Goal: Task Accomplishment & Management: Use online tool/utility

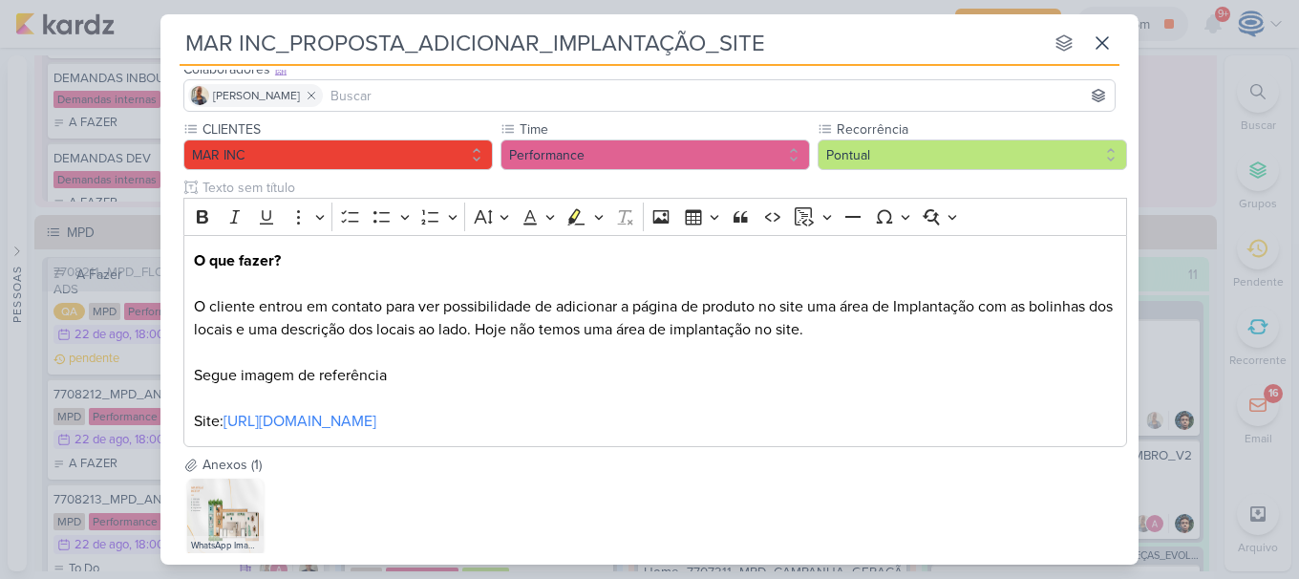
scroll to position [241, 0]
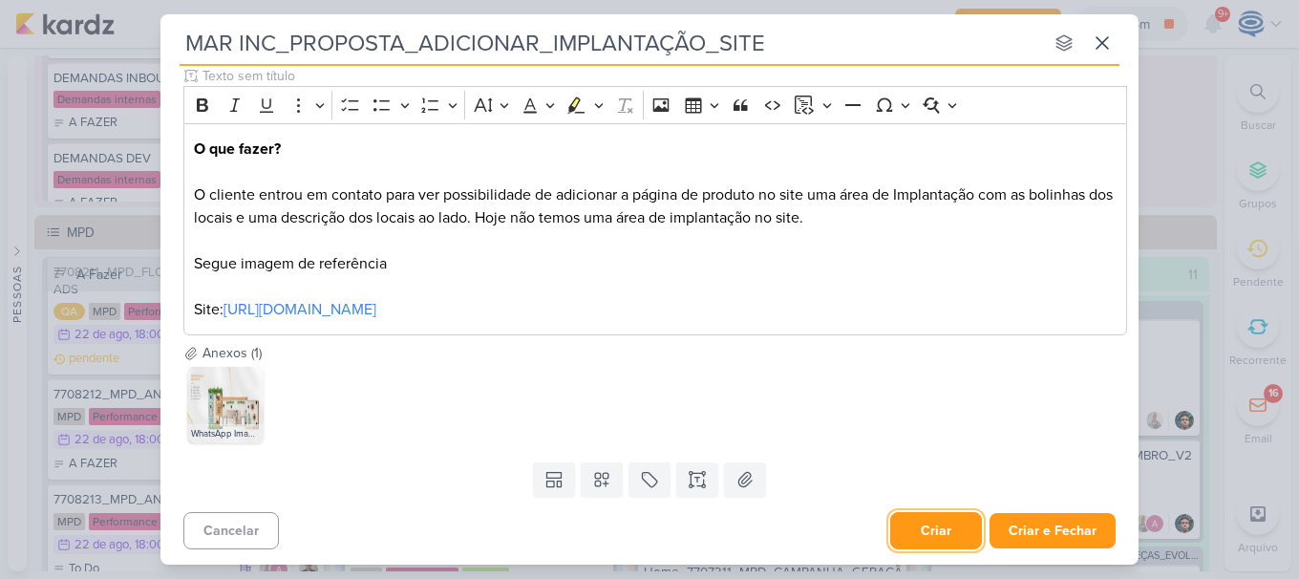
click at [941, 528] on button "Criar" at bounding box center [936, 530] width 92 height 37
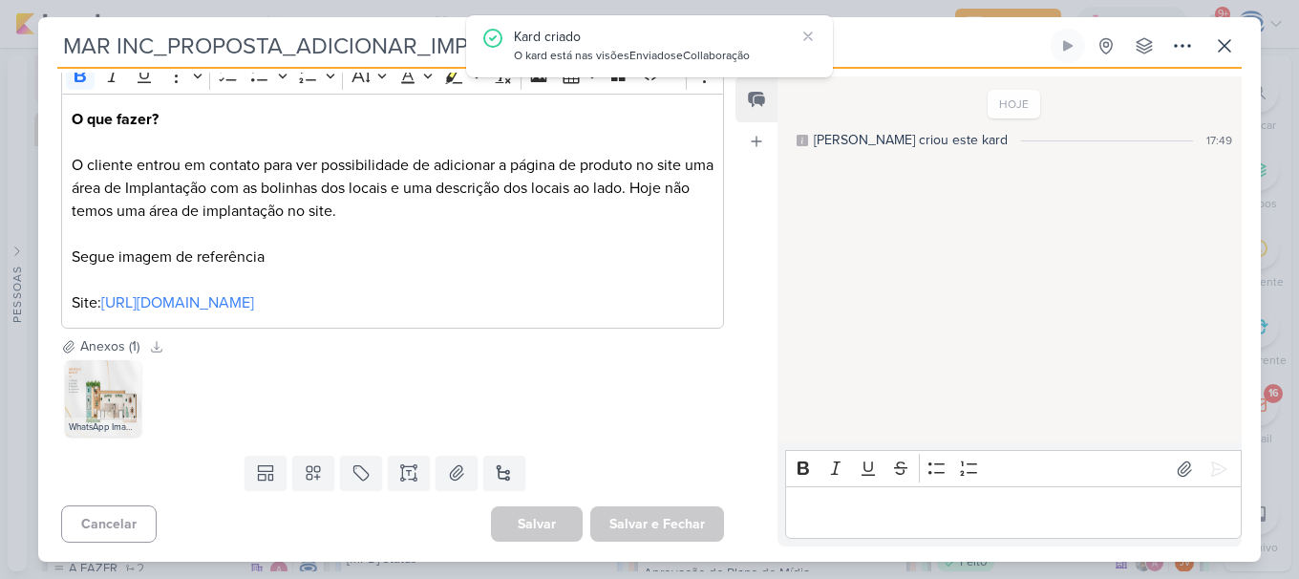
scroll to position [0, 0]
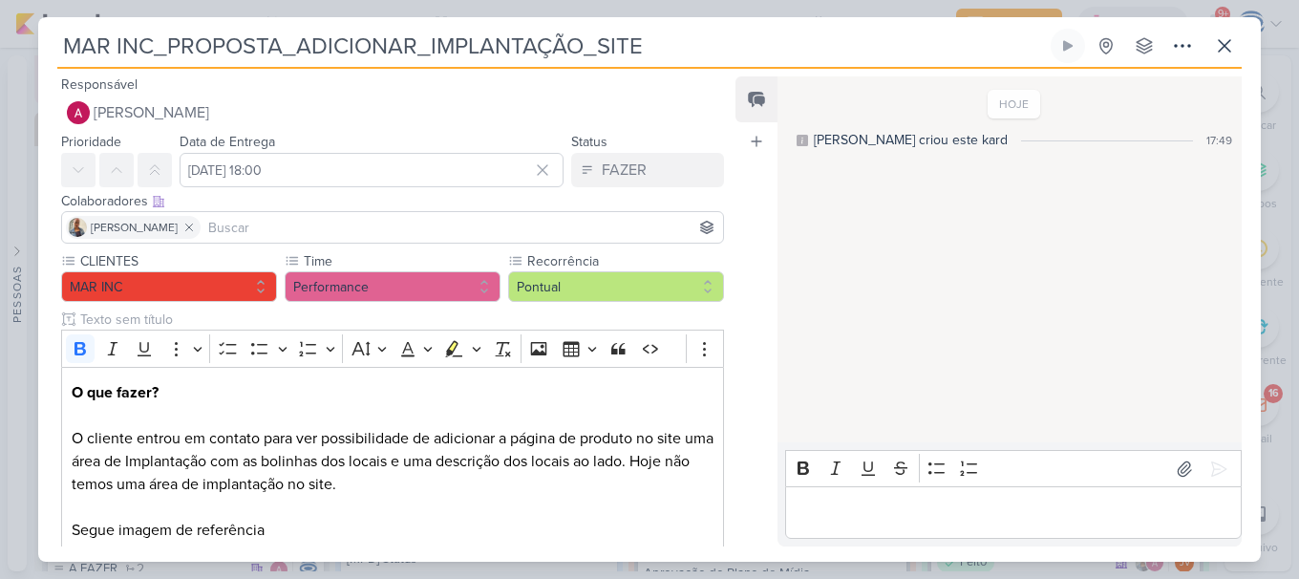
drag, startPoint x: 926, startPoint y: 36, endPoint x: 12, endPoint y: 74, distance: 914.6
click at [12, 74] on div "MAR INC_PROPOSTA_ADICIONAR_IMPLANTAÇÃO_SITE Criado por mim" at bounding box center [649, 289] width 1299 height 579
click at [960, 54] on input "MAR INC_PROPOSTA_ADICIONAR_IMPLANTAÇÃO_SITE" at bounding box center [551, 46] width 989 height 34
click at [1235, 45] on icon at bounding box center [1224, 45] width 23 height 23
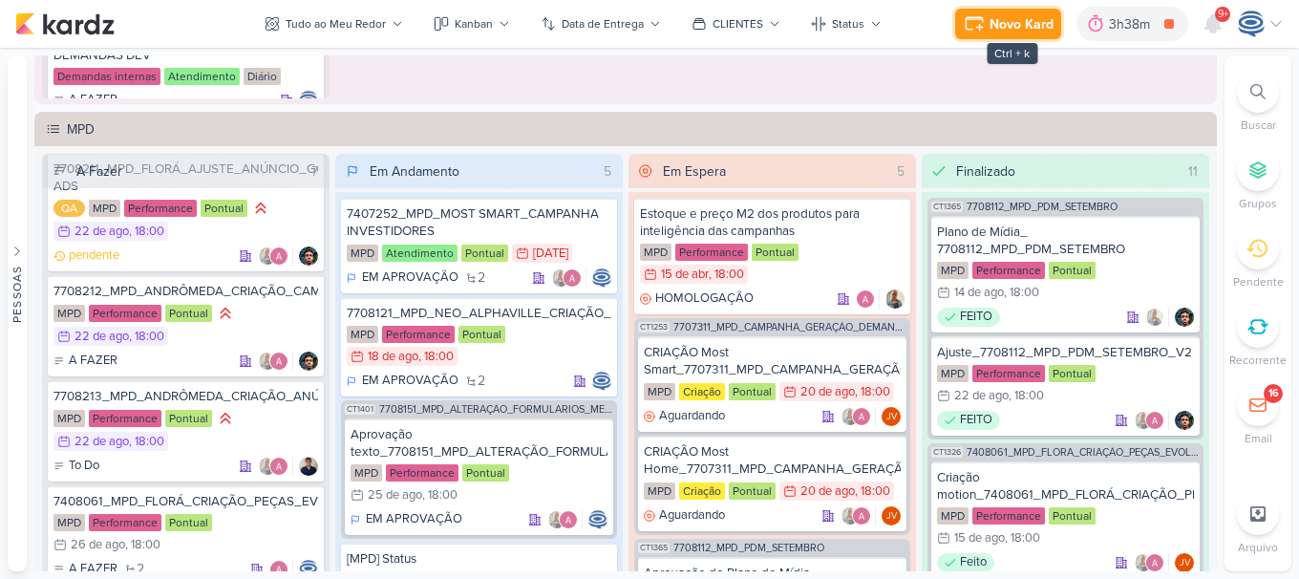
click at [1037, 24] on div "Novo Kard" at bounding box center [1021, 24] width 64 height 20
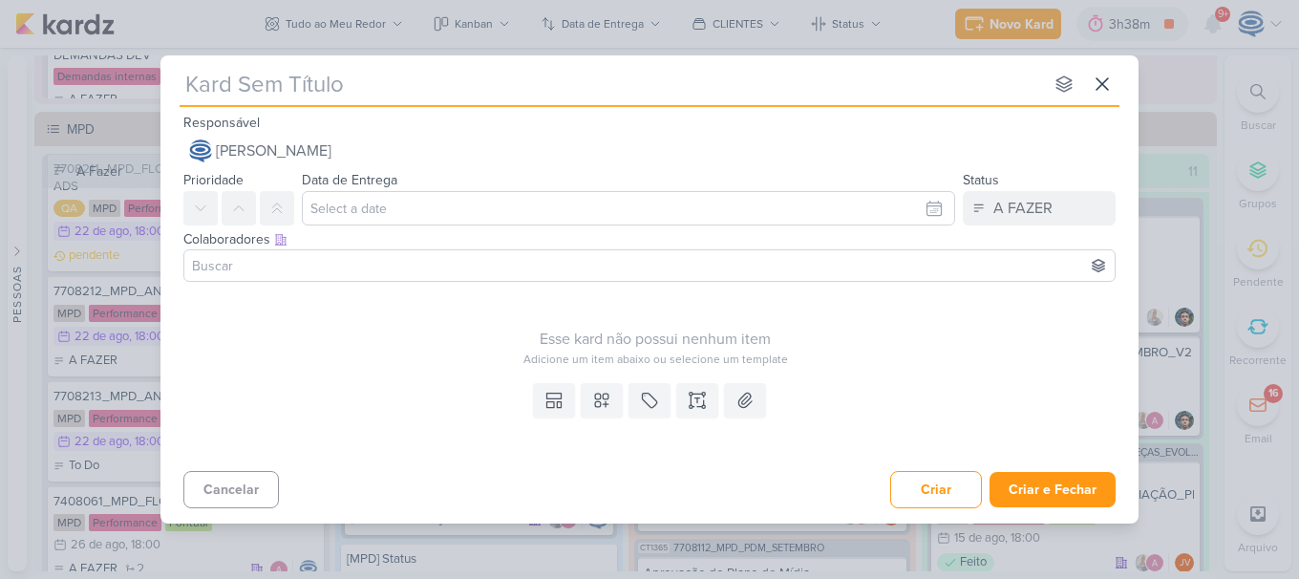
type input "6308211_YEES_SITE_POST_BLOG_22.08"
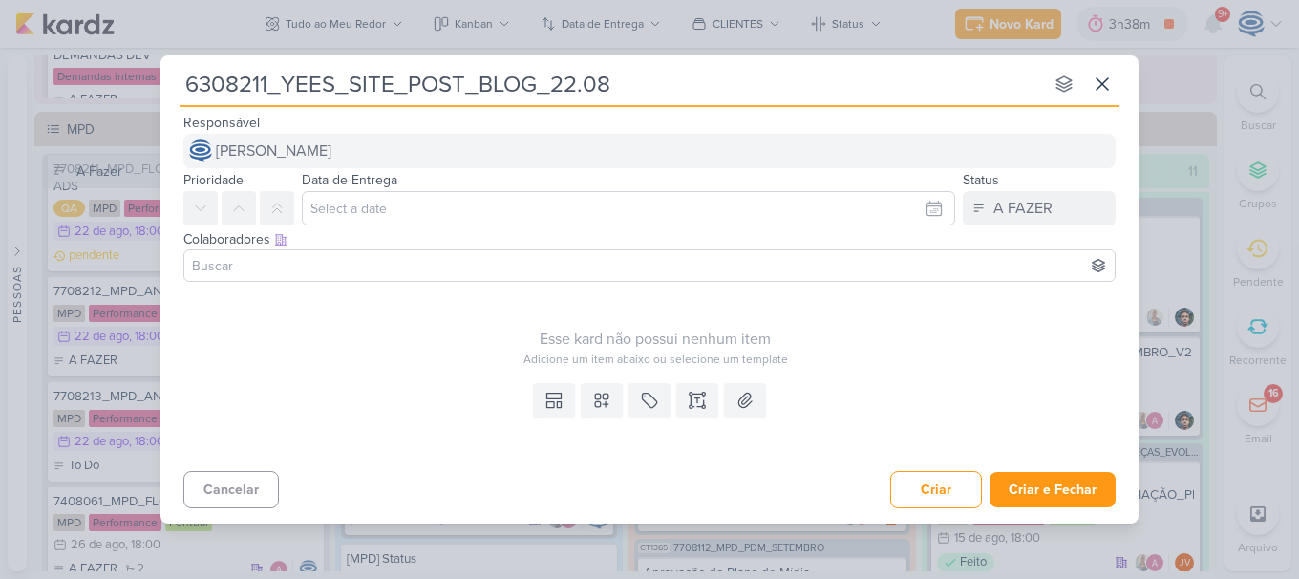
type input "6308211_YEES_SITE_POST_BLOG_22.08"
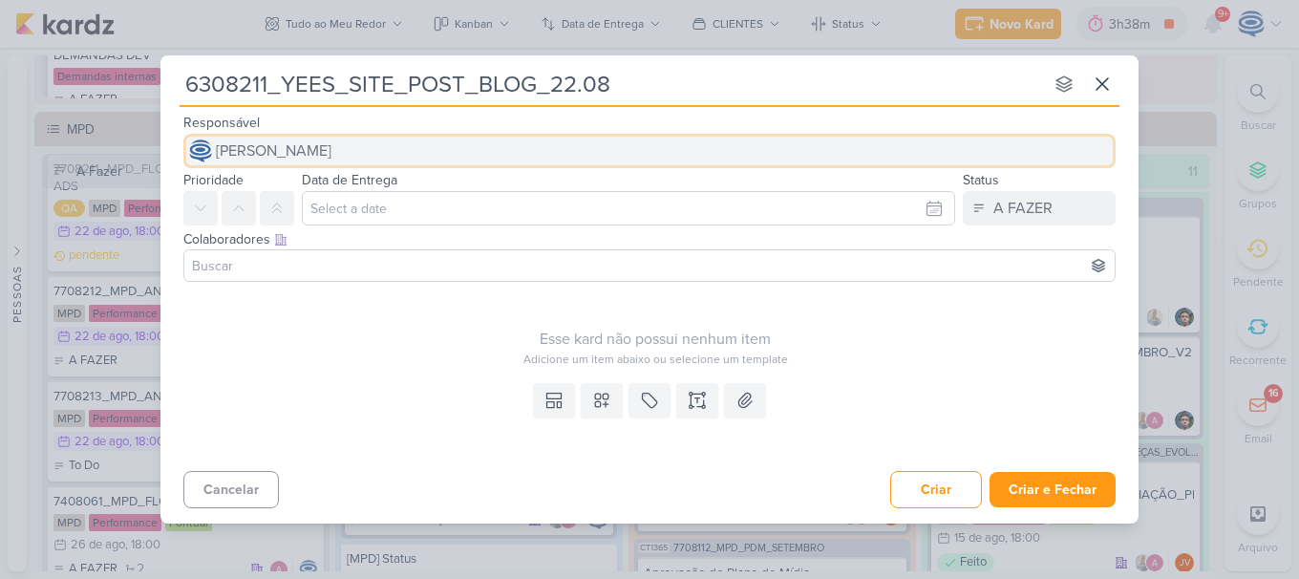
click at [331, 143] on span "[PERSON_NAME]" at bounding box center [274, 150] width 116 height 23
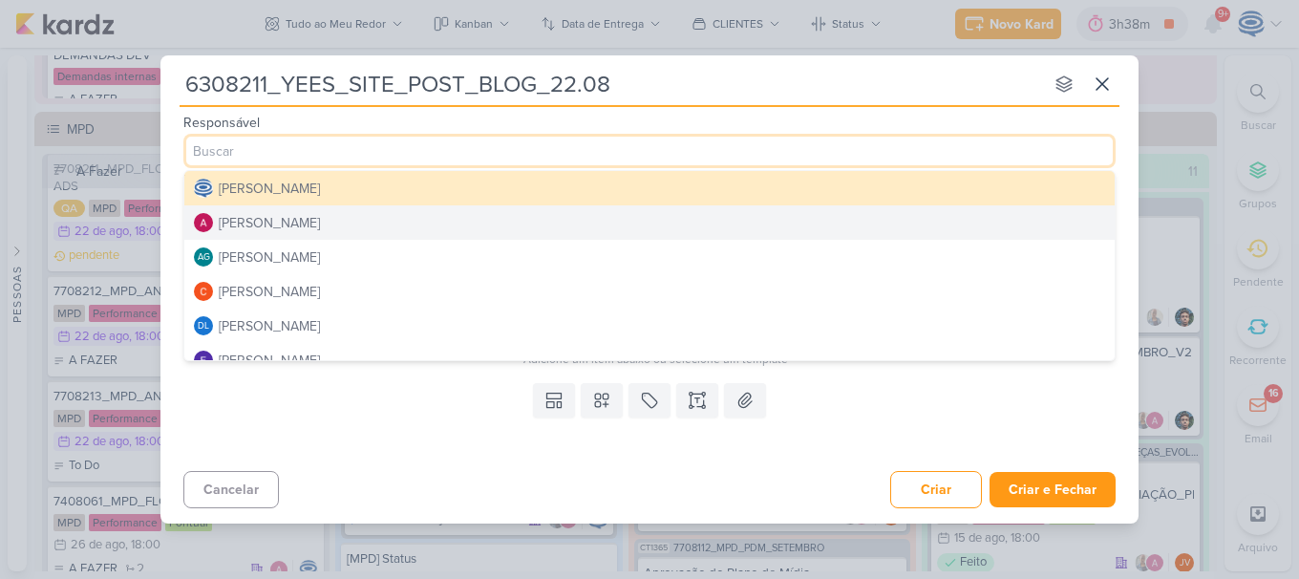
click at [300, 220] on div "[PERSON_NAME]" at bounding box center [269, 223] width 101 height 20
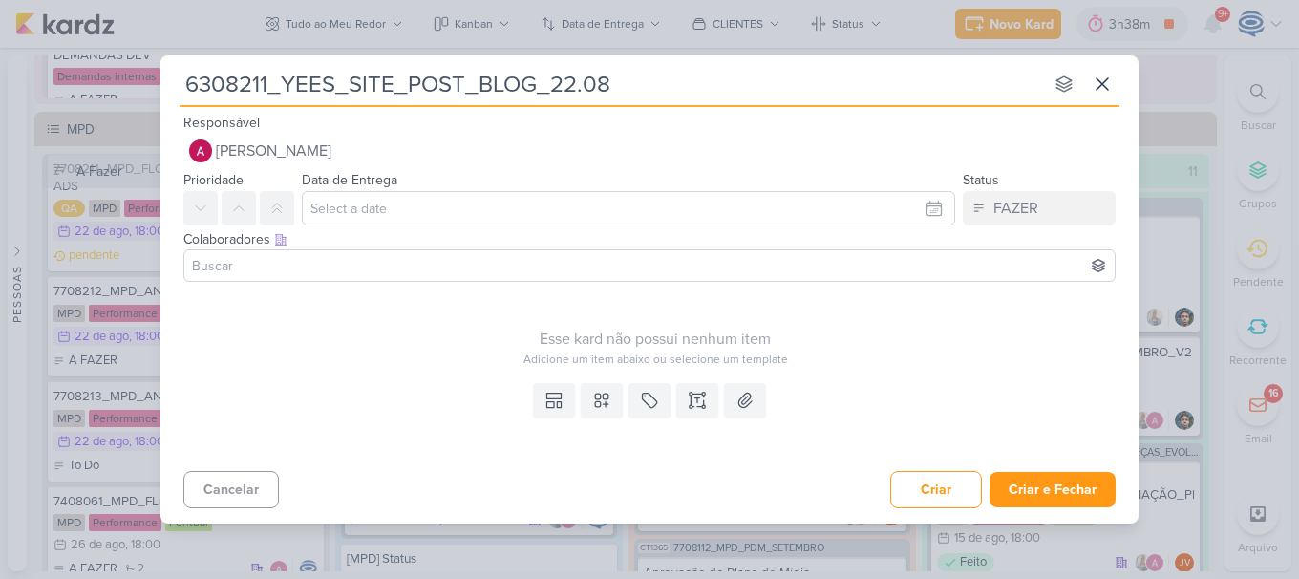
click at [327, 277] on div at bounding box center [649, 265] width 932 height 32
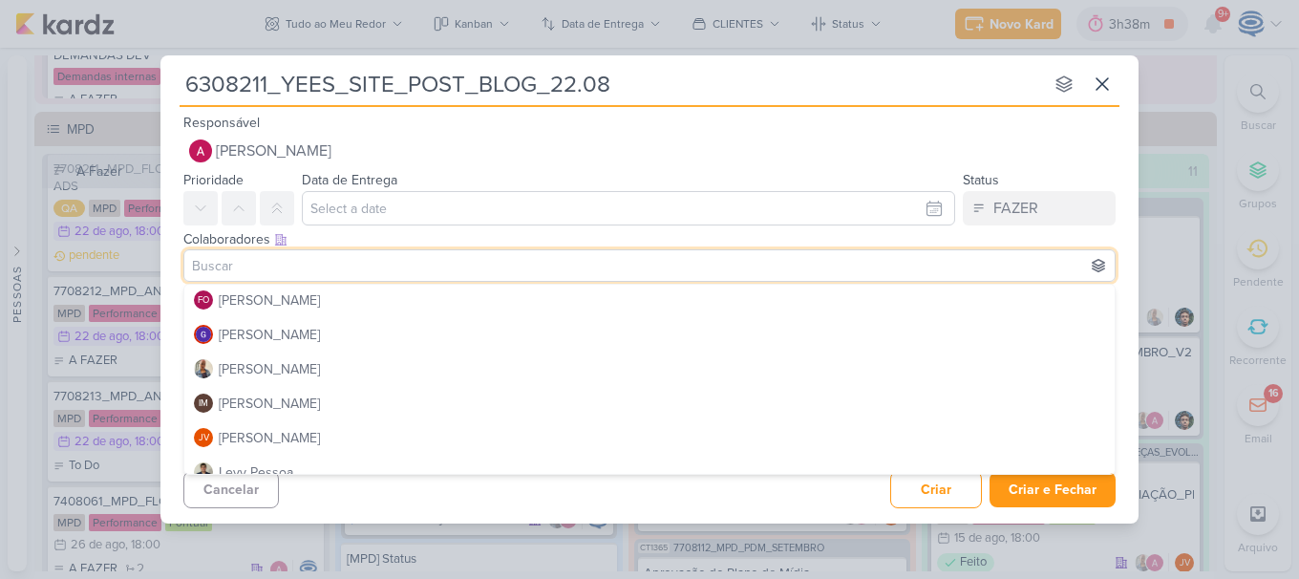
scroll to position [209, 0]
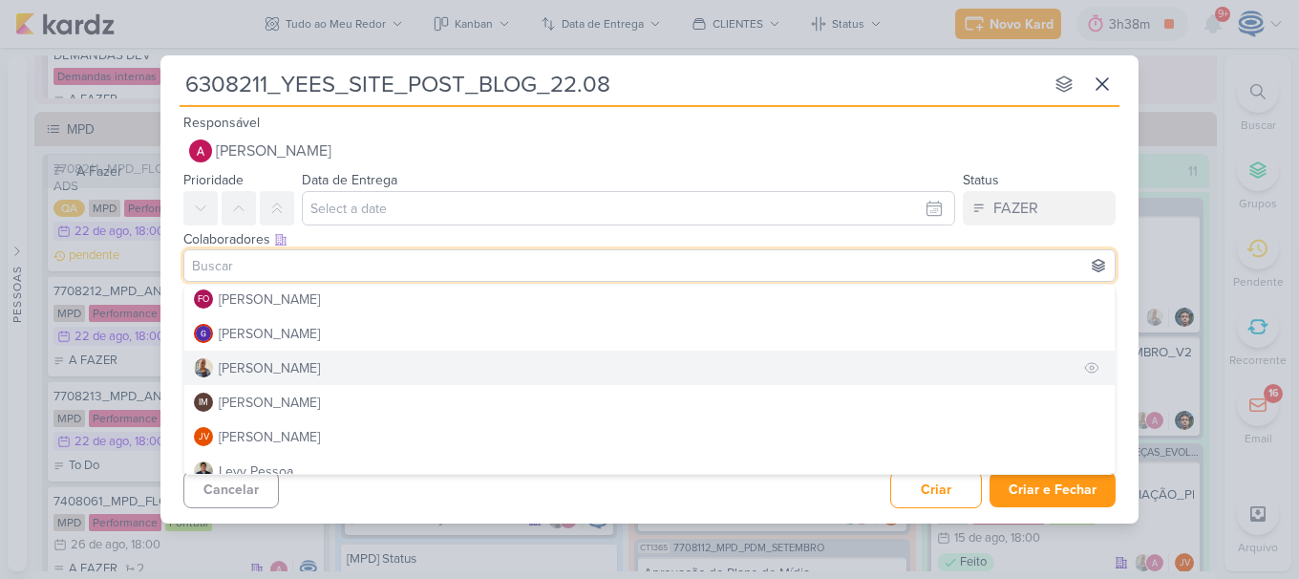
click at [321, 373] on button "[PERSON_NAME]" at bounding box center [649, 367] width 930 height 34
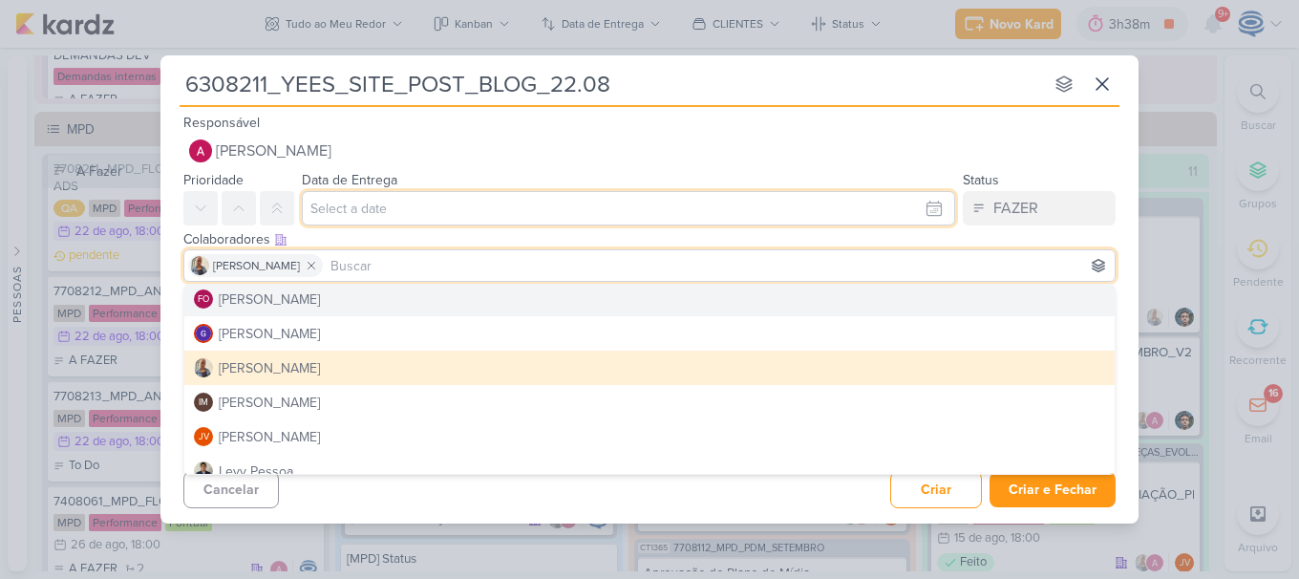
click at [371, 210] on input "text" at bounding box center [628, 208] width 653 height 34
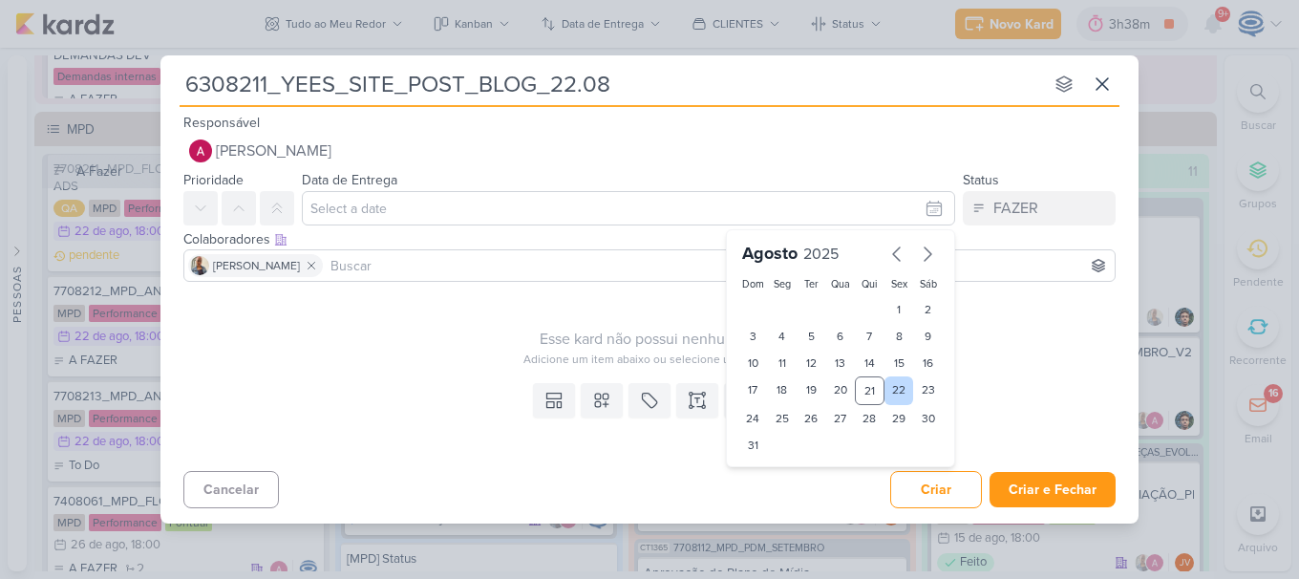
click at [895, 391] on div "22" at bounding box center [899, 390] width 30 height 29
type input "[DATE] 23:59"
click at [779, 466] on select "00 01 02 03 04 05 06 07 08 09 10 11 12 13 14 15 16 17 18 19 20 21 22 23" at bounding box center [782, 477] width 27 height 23
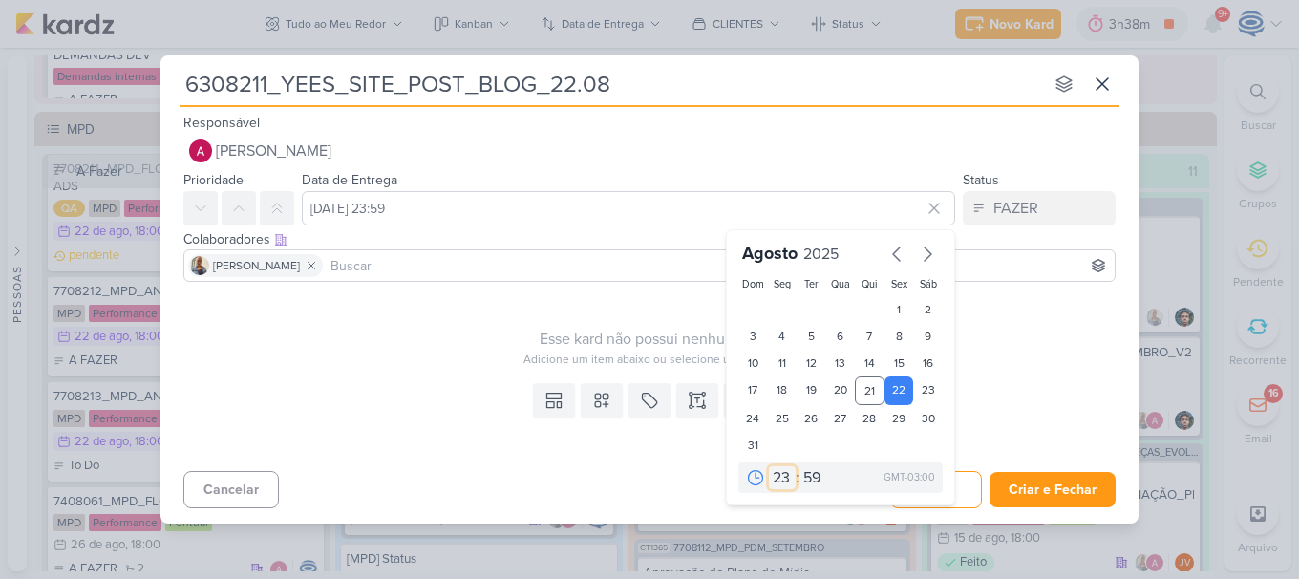
select select "18"
click at [769, 466] on select "00 01 02 03 04 05 06 07 08 09 10 11 12 13 14 15 16 17 18 19 20 21 22 23" at bounding box center [782, 477] width 27 height 23
type input "[DATE] 18:59"
click at [814, 476] on select "00 05 10 15 20 25 30 35 40 45 50 55 59" at bounding box center [812, 477] width 27 height 23
select select "0"
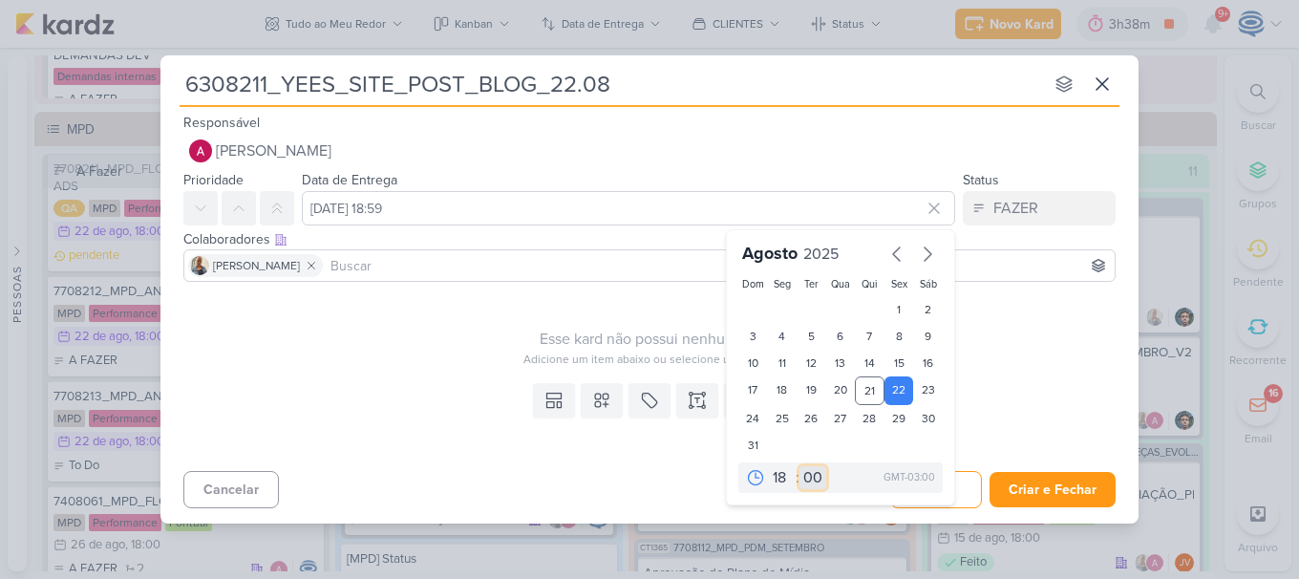
click at [799, 466] on select "00 05 10 15 20 25 30 35 40 45 50 55 59" at bounding box center [812, 477] width 27 height 23
type input "[DATE] 18:00"
click at [596, 389] on button at bounding box center [602, 400] width 42 height 34
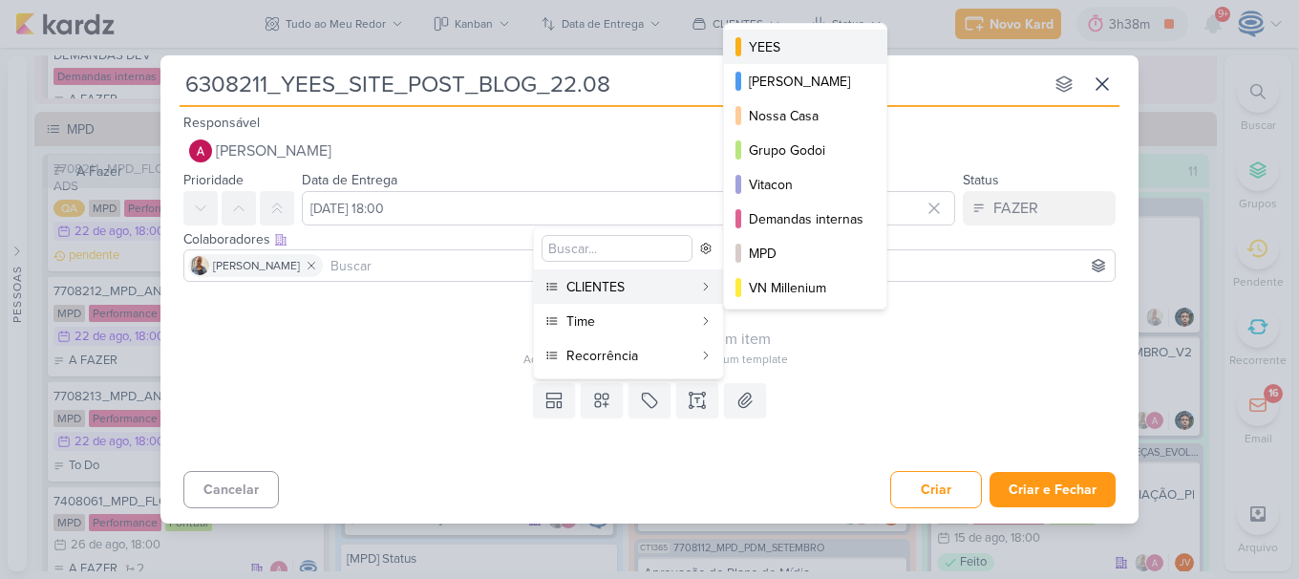
click at [787, 49] on div "YEES" at bounding box center [806, 47] width 115 height 20
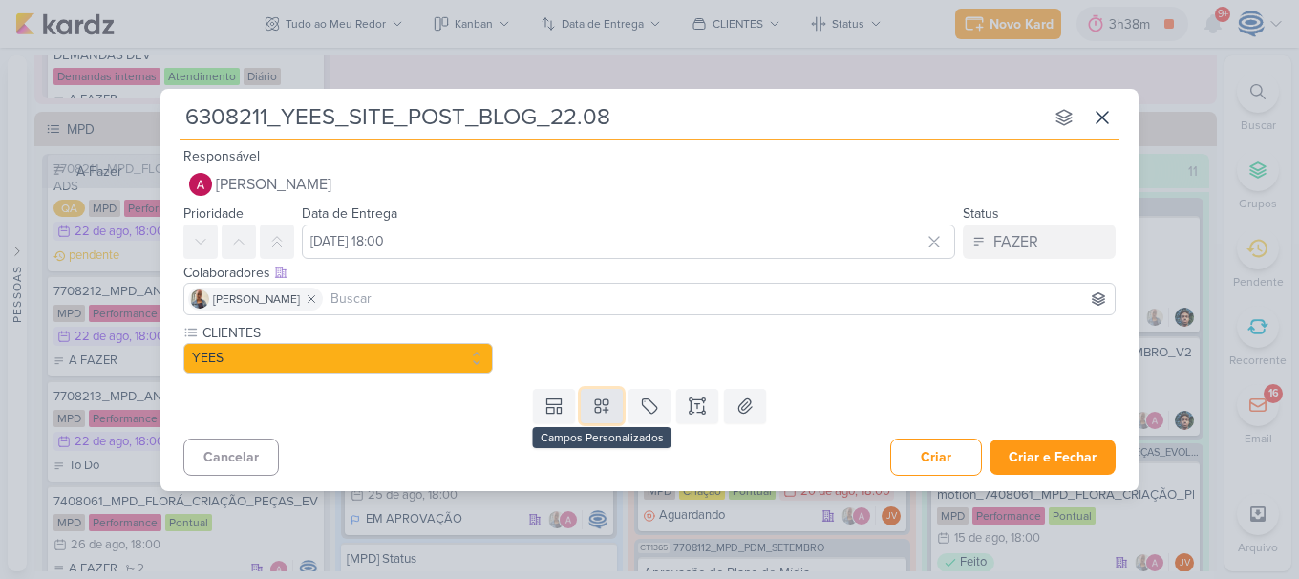
click at [603, 408] on icon at bounding box center [601, 405] width 19 height 19
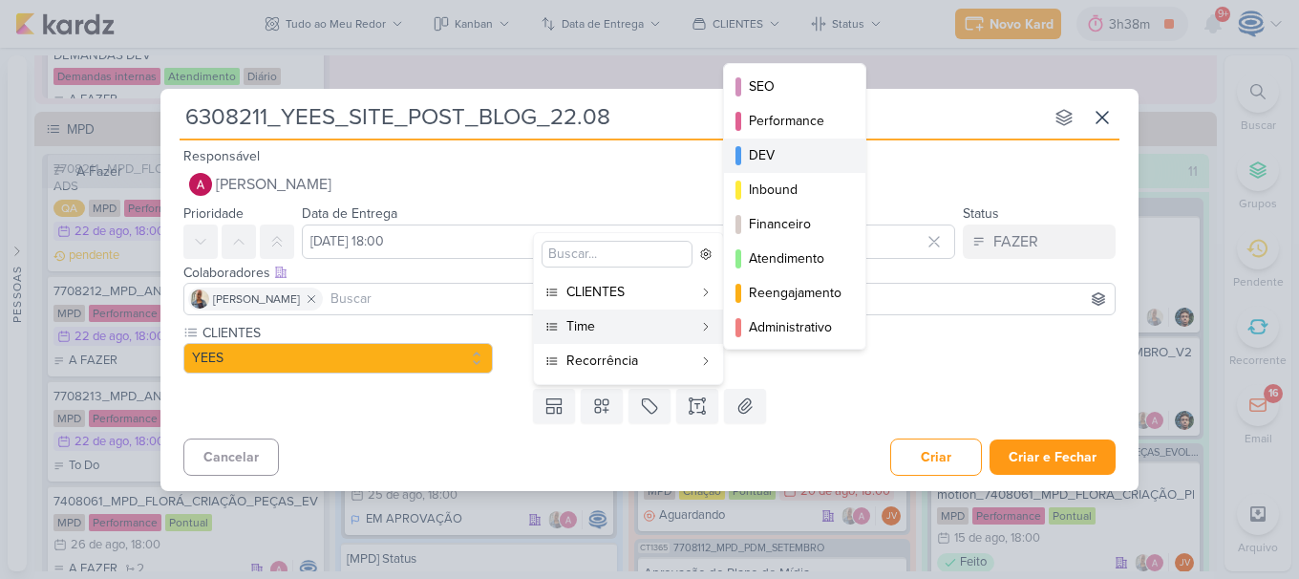
click at [794, 144] on button "DEV" at bounding box center [794, 155] width 141 height 34
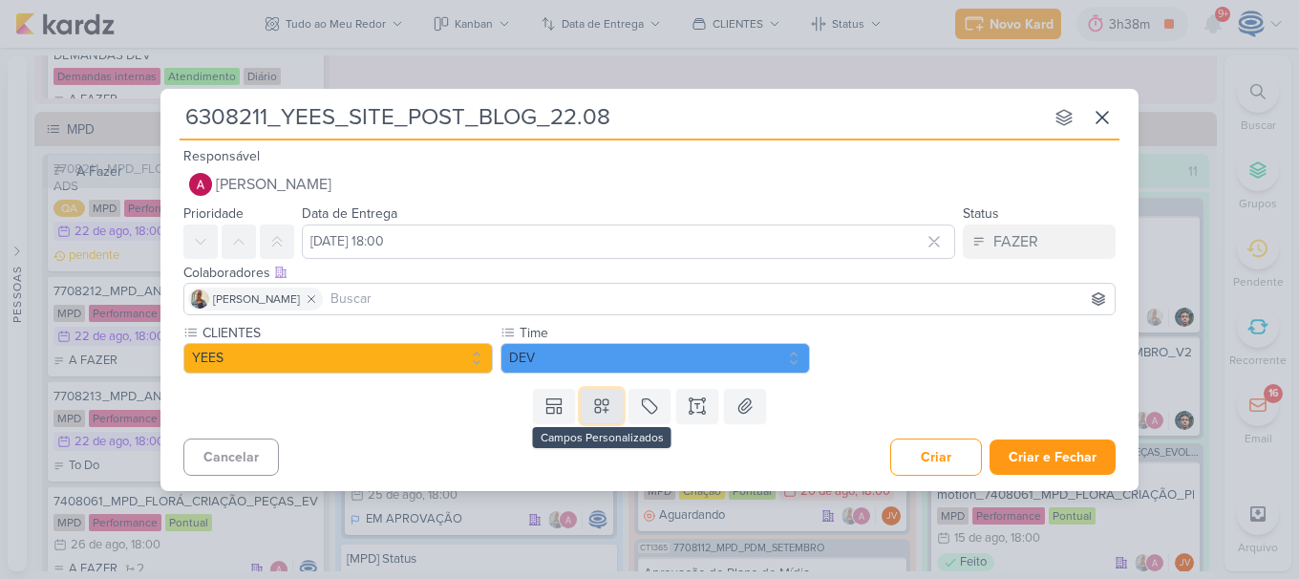
click at [592, 416] on button at bounding box center [602, 406] width 42 height 34
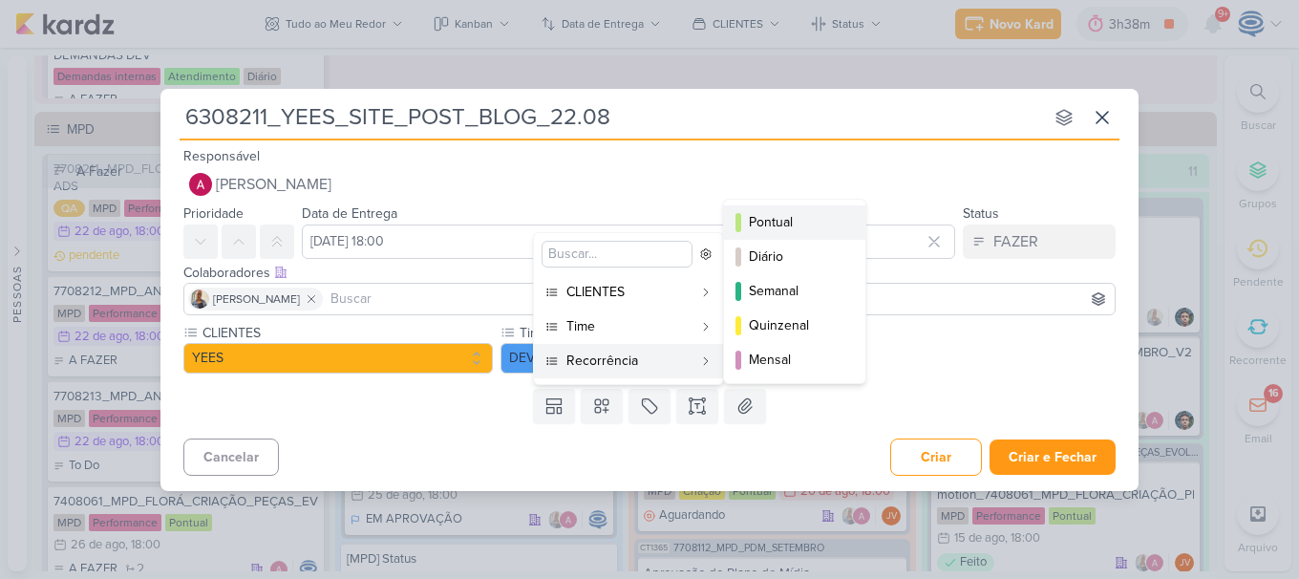
click at [788, 225] on div "Pontual" at bounding box center [796, 222] width 94 height 20
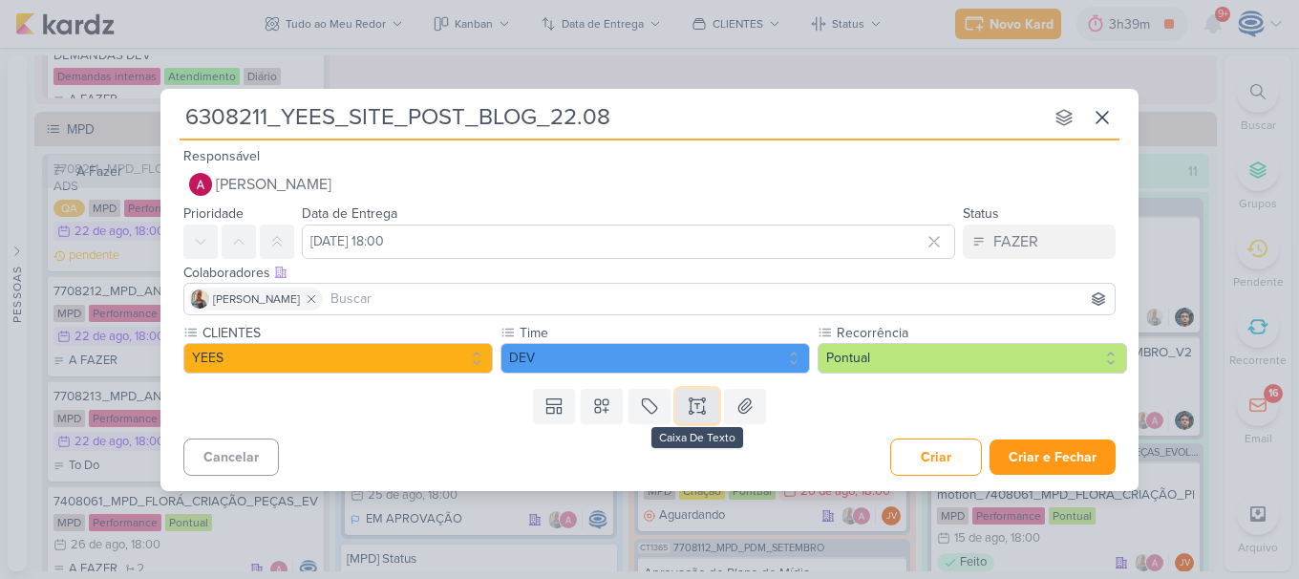
click at [700, 407] on icon at bounding box center [696, 405] width 19 height 19
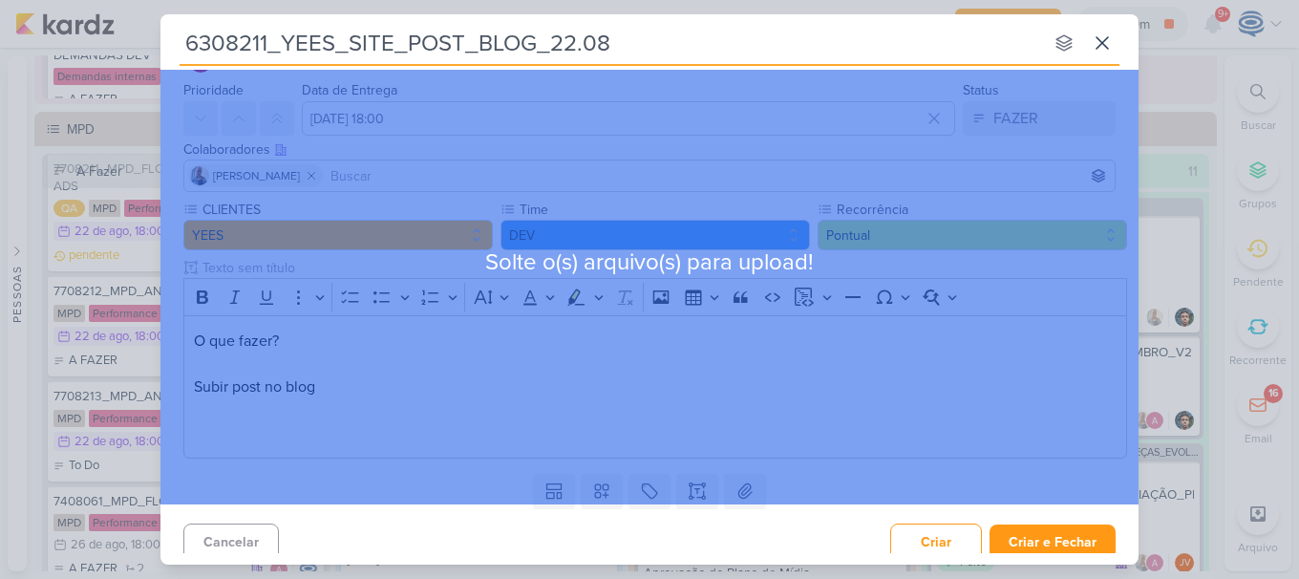
scroll to position [60, 0]
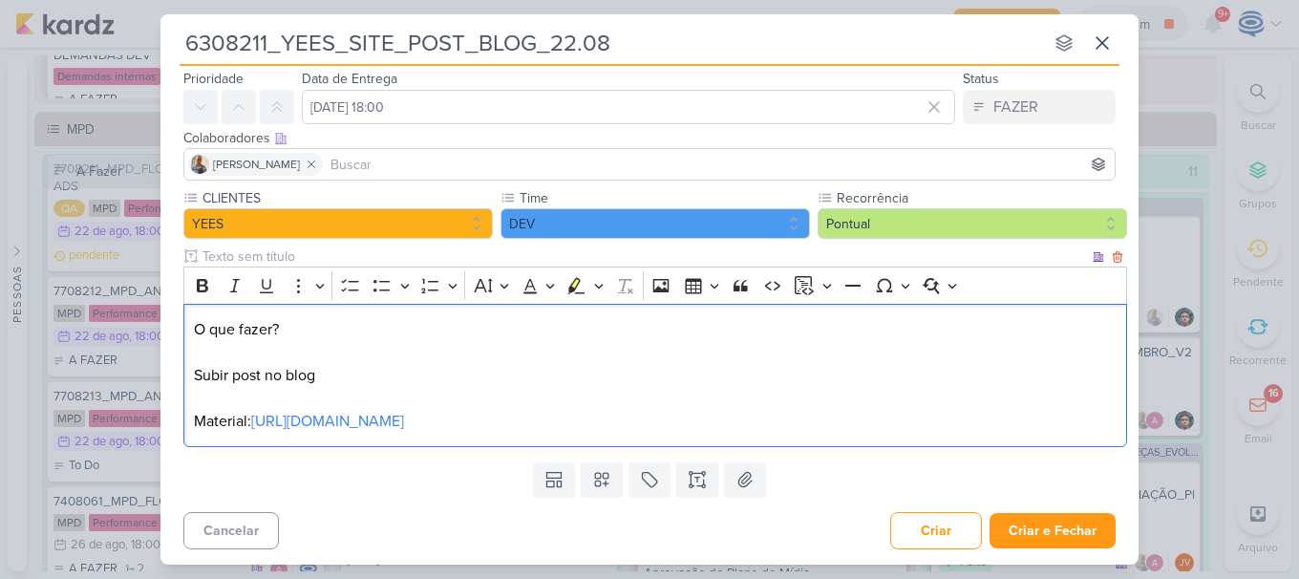
click at [369, 376] on p "O que fazer? Subir post no blog Material: [URL][DOMAIN_NAME]" at bounding box center [655, 375] width 923 height 115
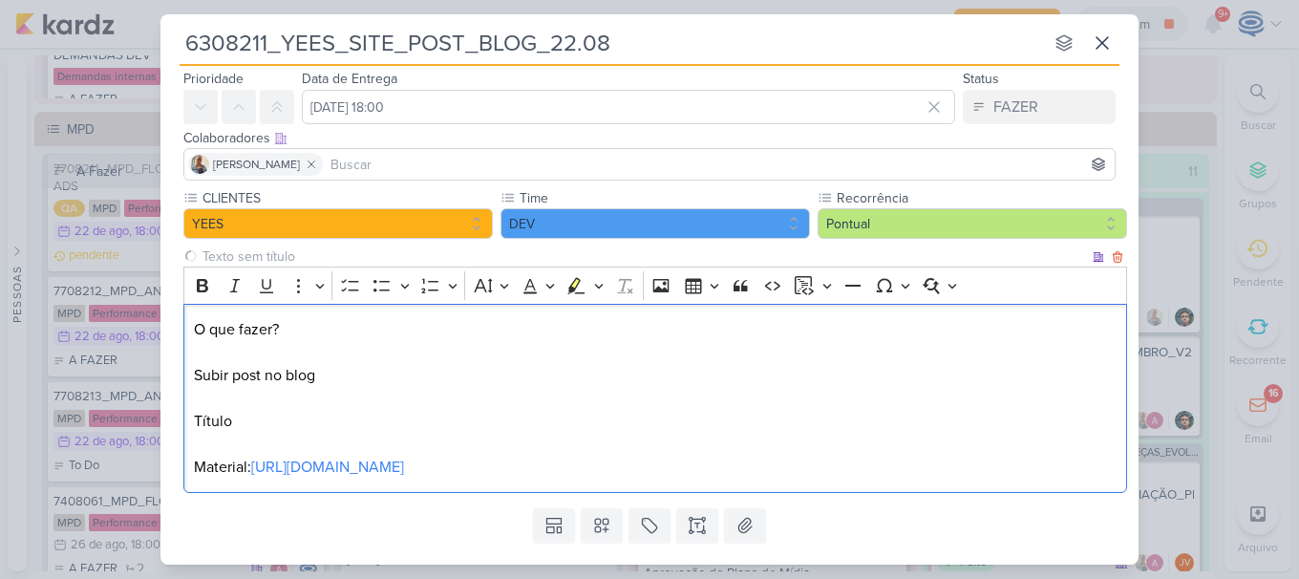
click at [369, 376] on p "O que fazer? Subir post no blog ⁠⁠⁠⁠⁠⁠⁠Título Material: [URL][DOMAIN_NAME]" at bounding box center [655, 398] width 923 height 160
click at [301, 419] on p "O que fazer? Subir post no blog do site da Yees Título Material: [URL][DOMAIN_N…" at bounding box center [655, 398] width 923 height 160
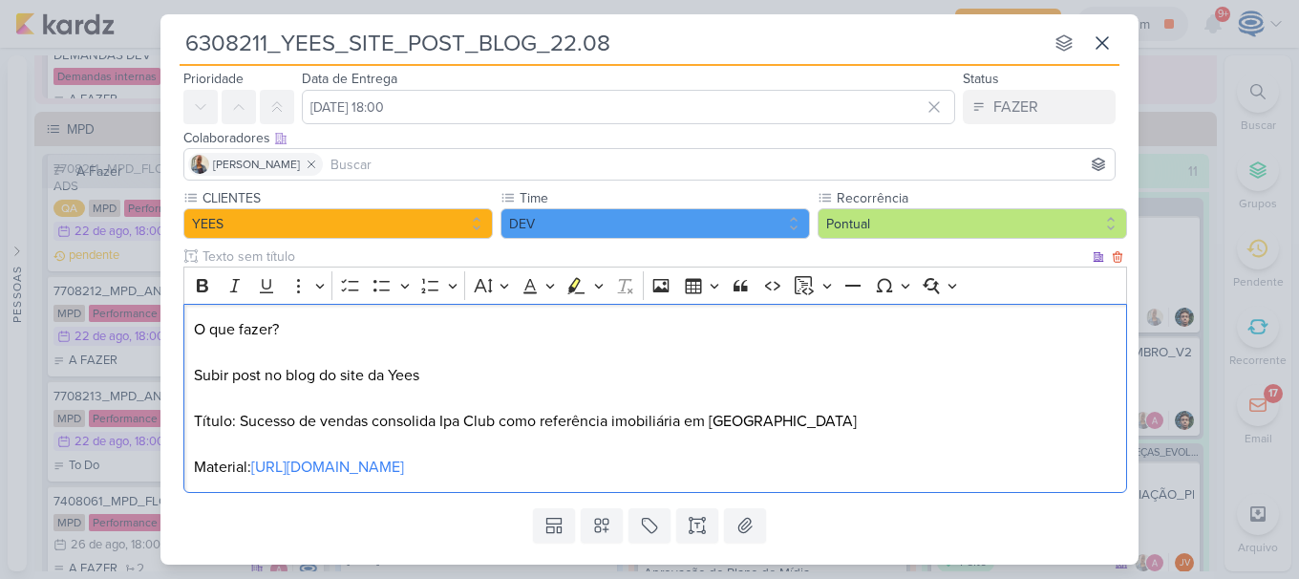
click at [472, 380] on p "O que fazer? Subir post no blog do site da Yees Título: Sucesso de vendas conso…" at bounding box center [655, 398] width 923 height 160
click at [779, 416] on p "O que fazer? Subir post no blog do site da Yees Título: Sucesso de vendas conso…" at bounding box center [655, 398] width 923 height 160
click at [832, 476] on p "O que fazer? Subir post no blog do site da Yees Título: Sucesso de vendas conso…" at bounding box center [655, 398] width 923 height 160
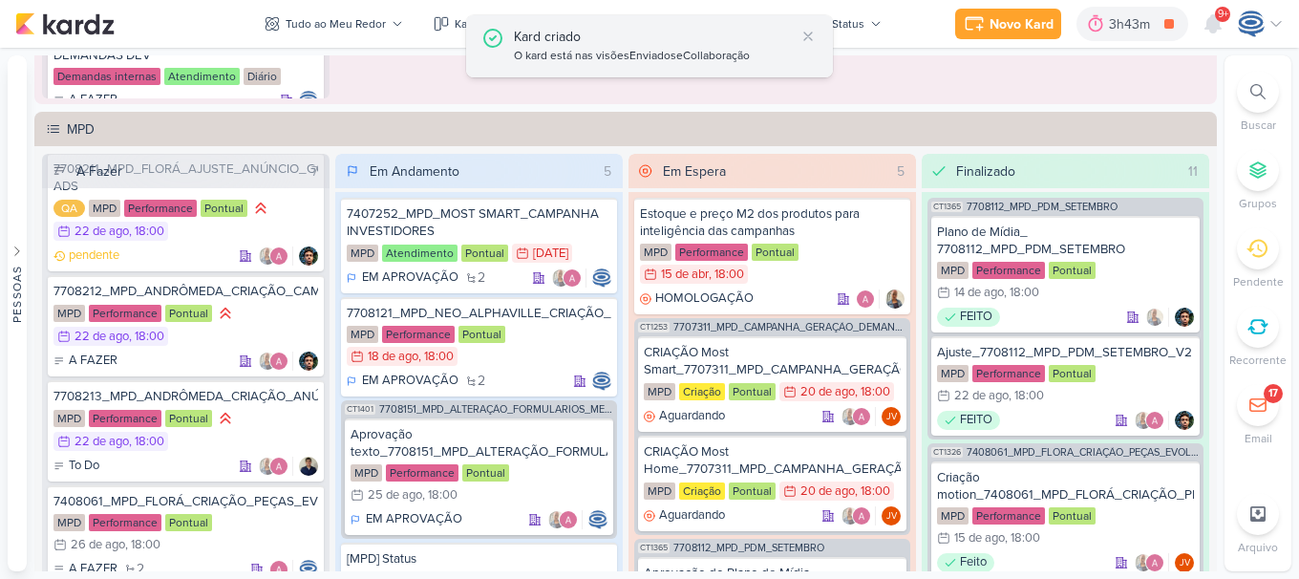
click at [682, 41] on div "Kard criado" at bounding box center [654, 37] width 281 height 20
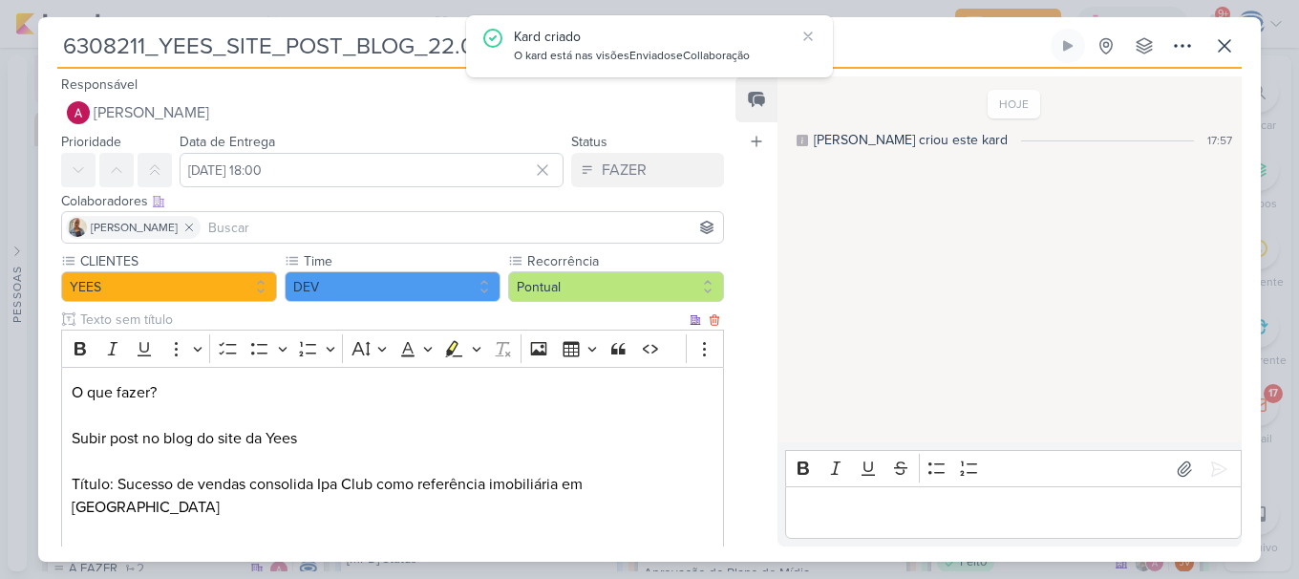
scroll to position [116, 0]
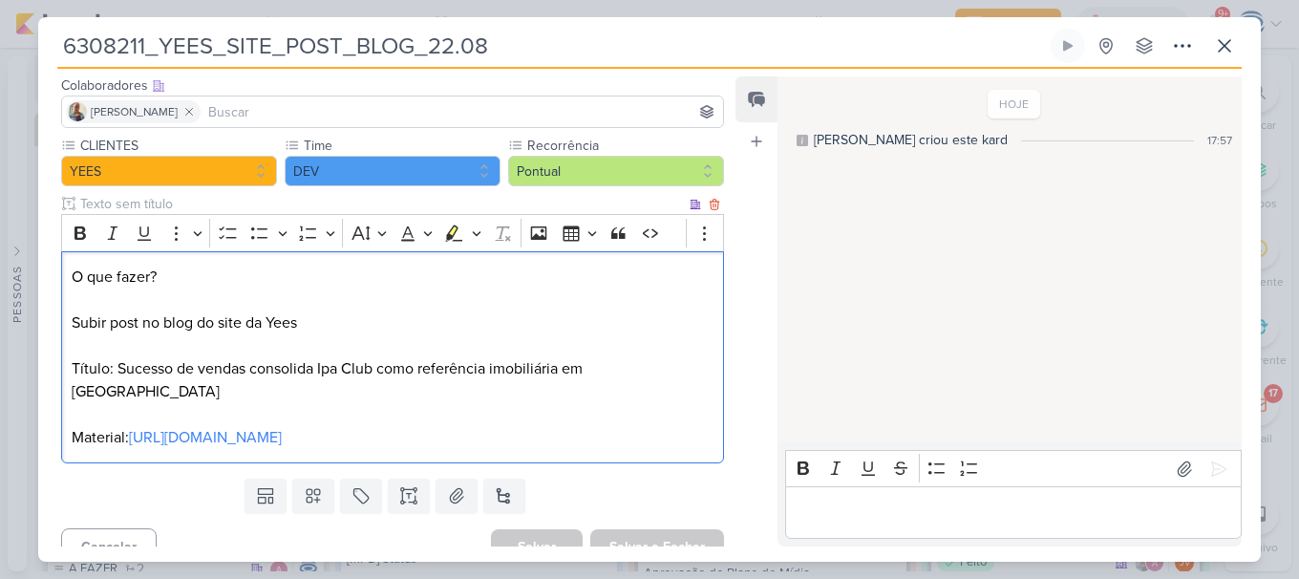
click at [675, 361] on p "O que fazer? Subir post no blog do site da Yees Título: Sucesso de vendas conso…" at bounding box center [393, 356] width 642 height 183
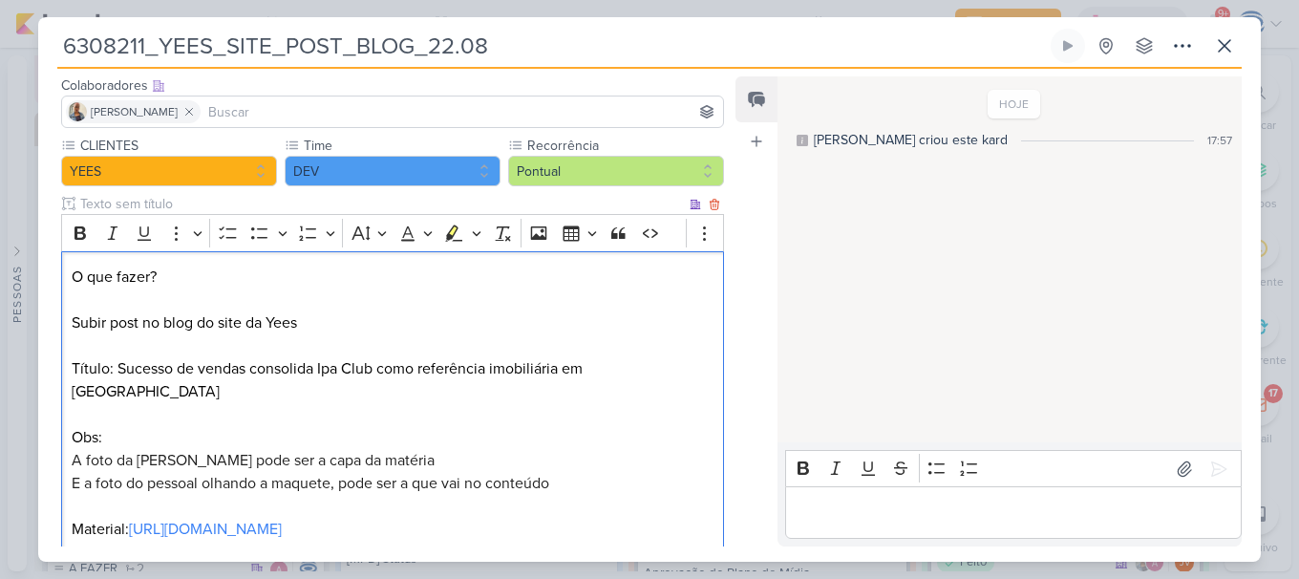
click at [70, 440] on div "O que fazer? Subir post no blog do site da Yees Título: Sucesso de vendas conso…" at bounding box center [392, 403] width 663 height 305
drag, startPoint x: 246, startPoint y: 442, endPoint x: 73, endPoint y: 445, distance: 173.8
click at [73, 451] on span "A foto da [PERSON_NAME] pode ser a capa da matéria" at bounding box center [253, 460] width 363 height 19
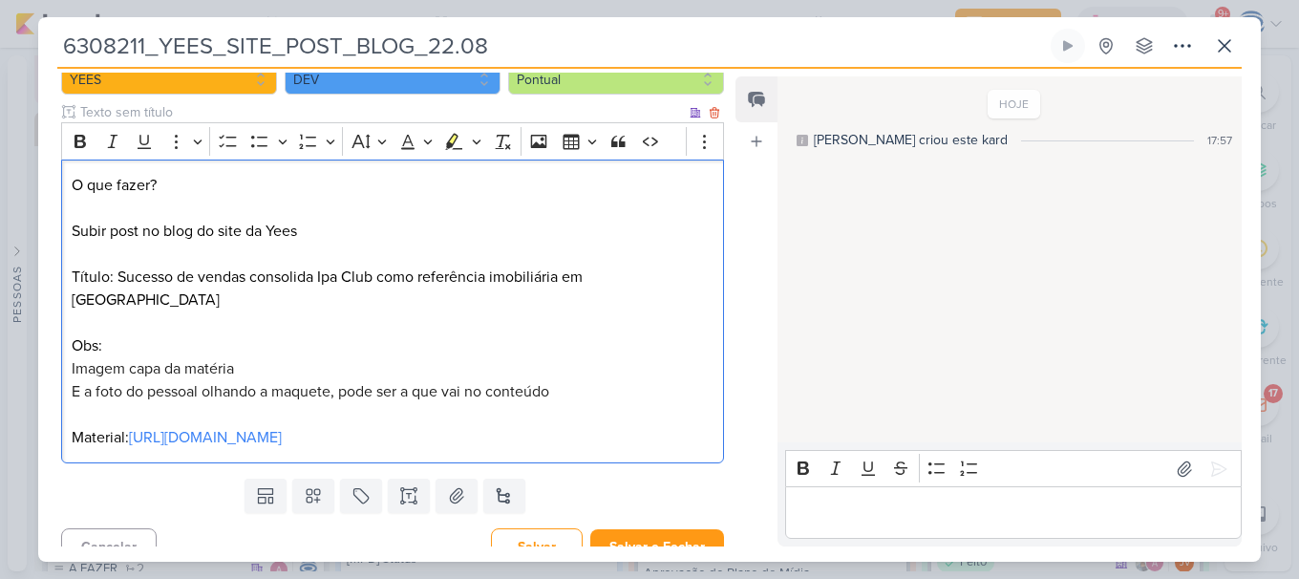
click at [123, 359] on span "Imagem capa da matéria" at bounding box center [153, 368] width 162 height 19
click at [141, 359] on span "Imagem “QI-82” deve ser a capa da matéria" at bounding box center [215, 368] width 287 height 19
click at [72, 382] on span "E a foto do pessoal olhando a maquete, pode ser a que vai no conteúdo" at bounding box center [310, 391] width 477 height 19
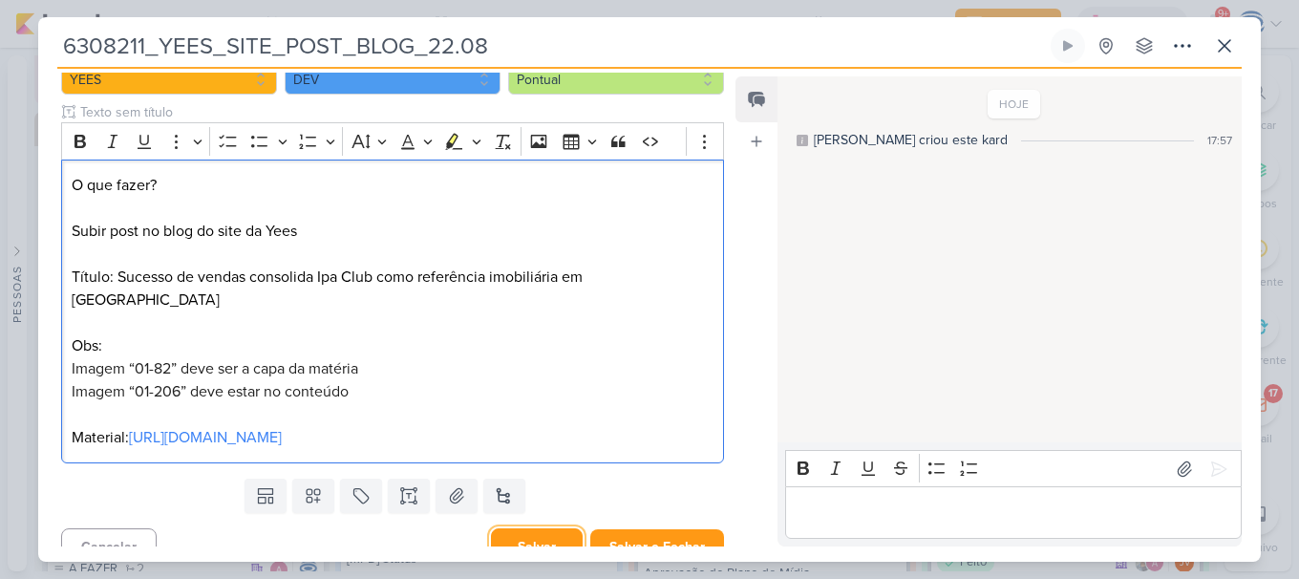
click at [543, 528] on button "Salvar" at bounding box center [537, 546] width 92 height 37
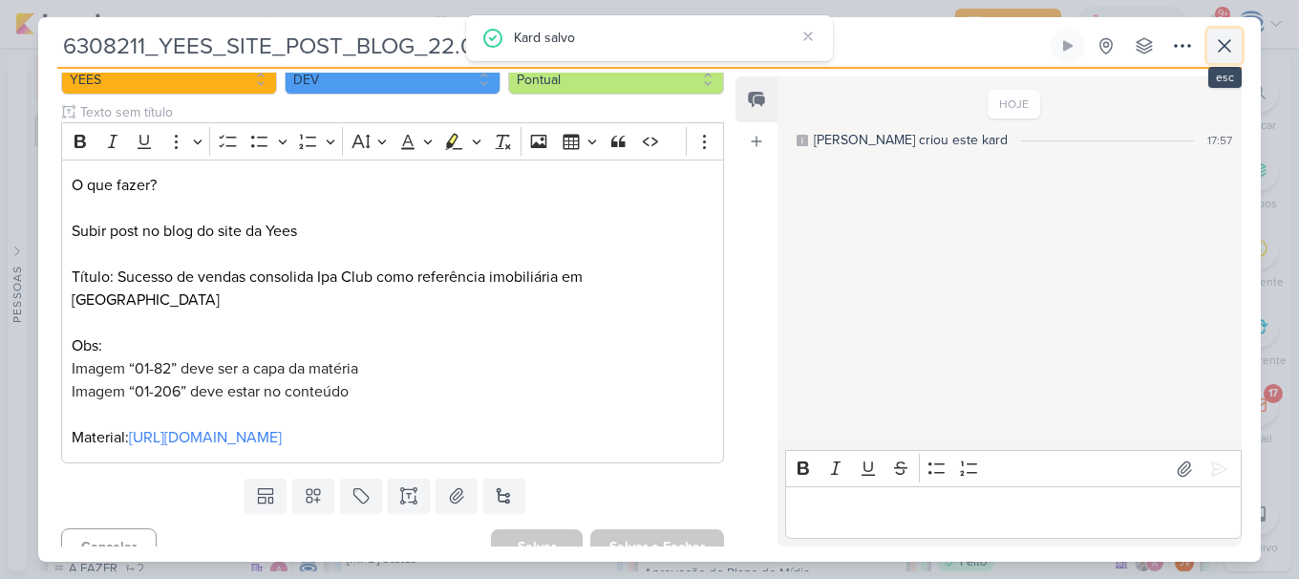
click at [1221, 41] on icon at bounding box center [1224, 45] width 23 height 23
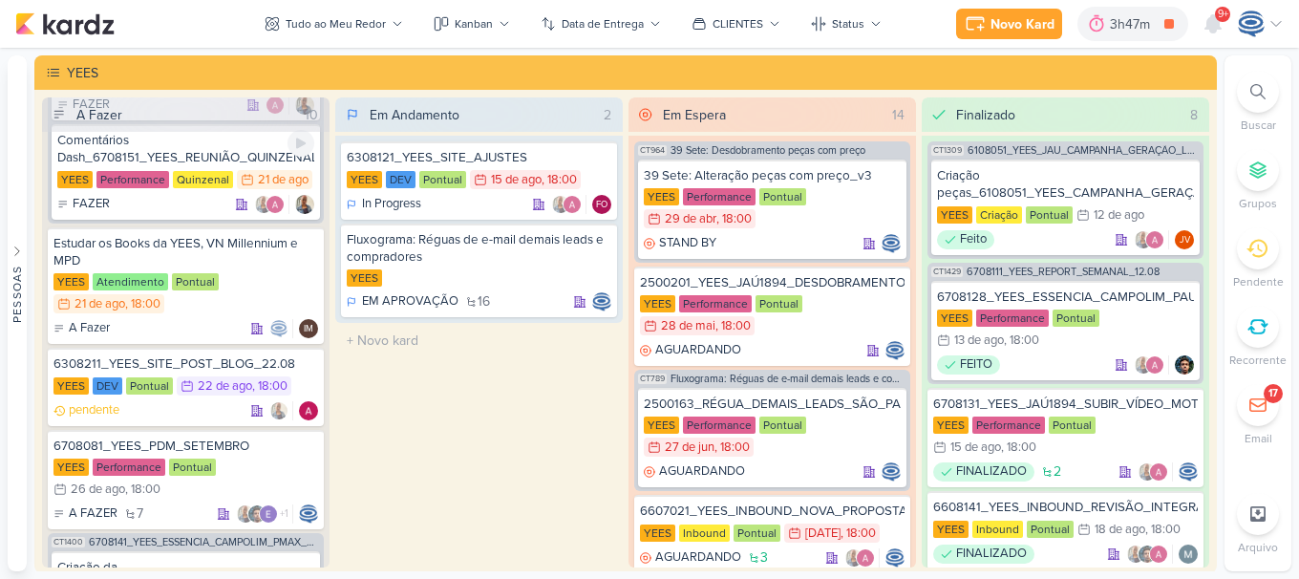
scroll to position [530, 0]
click at [255, 279] on div "YEES Atendimento Pontual 21/8 [DATE] 18:00" at bounding box center [185, 293] width 264 height 42
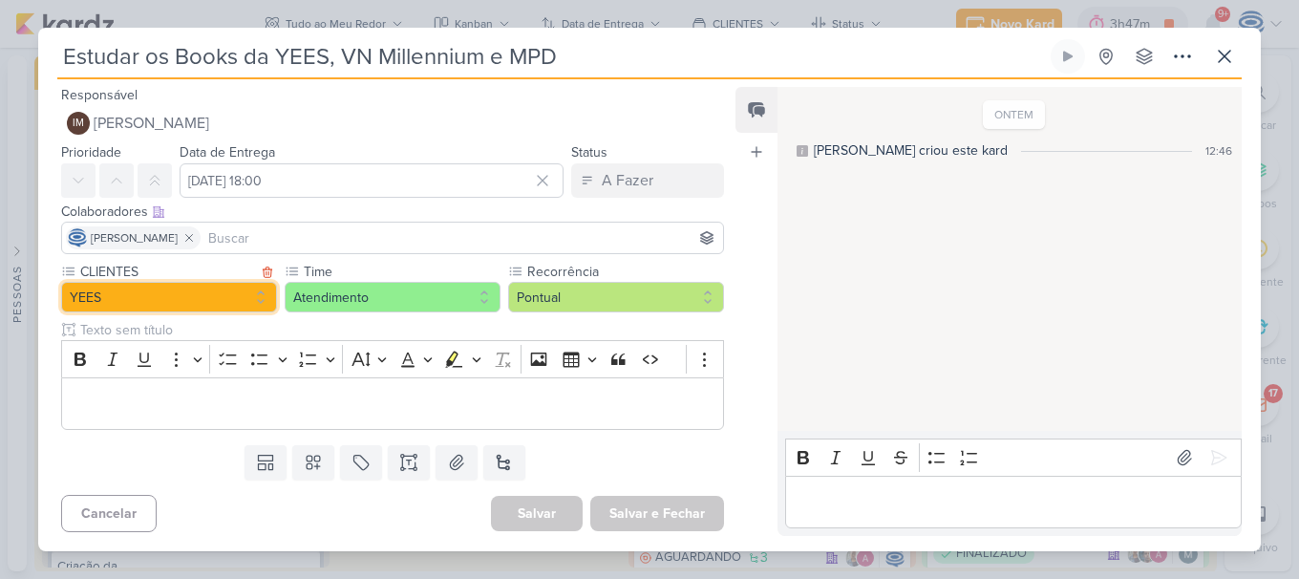
click at [135, 299] on button "YEES" at bounding box center [169, 297] width 216 height 31
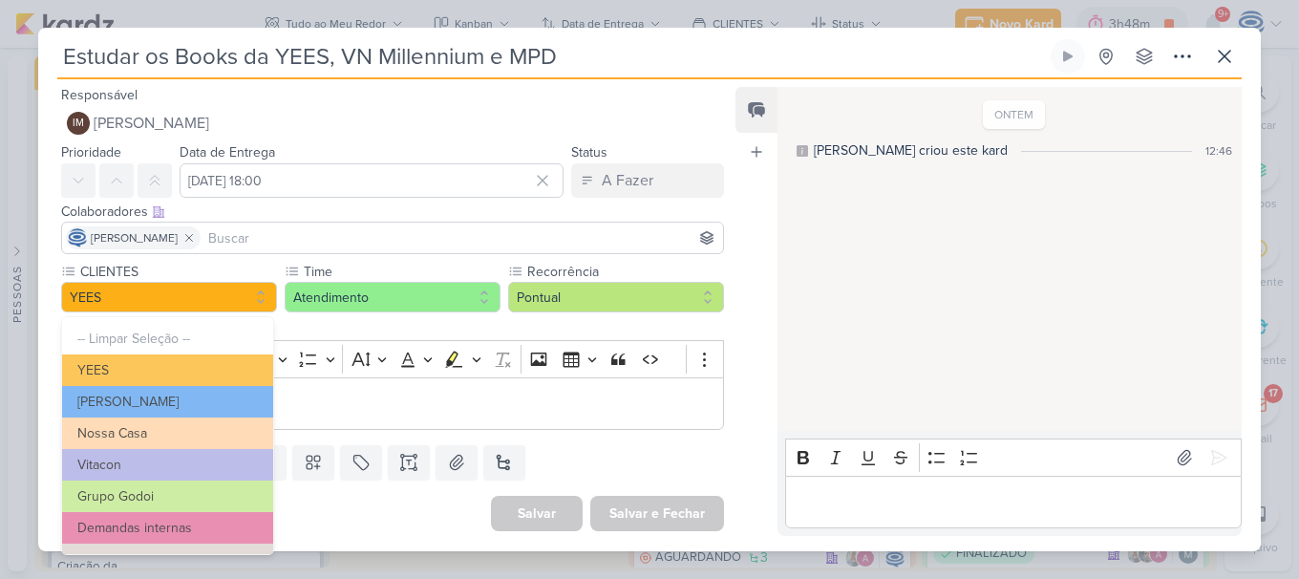
click at [319, 509] on div "Cancelar [GEOGRAPHIC_DATA] Salvar e Fechar Ctrl + Enter" at bounding box center [384, 511] width 693 height 49
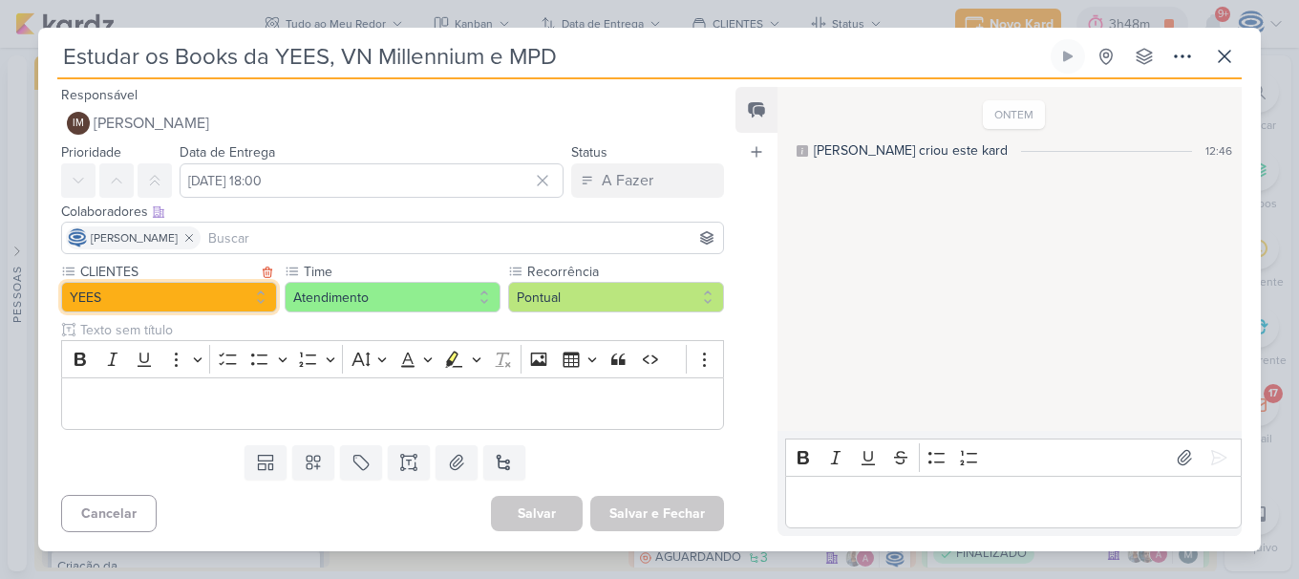
click at [225, 301] on button "YEES" at bounding box center [169, 297] width 216 height 31
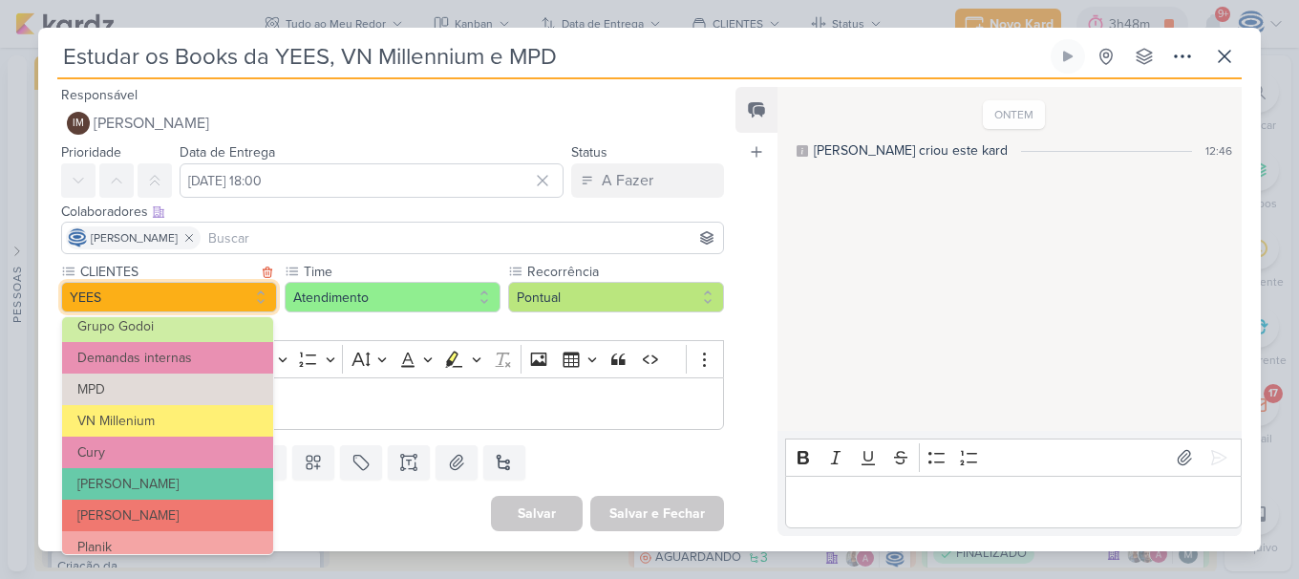
scroll to position [171, 0]
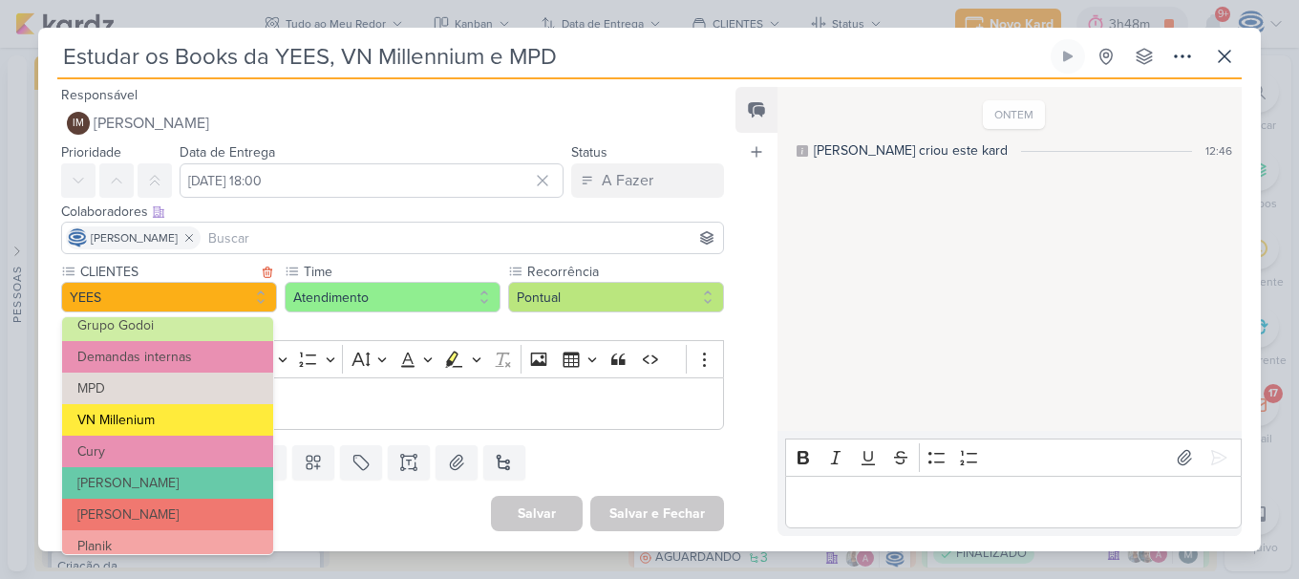
click at [196, 420] on button "VN Millenium" at bounding box center [167, 420] width 211 height 32
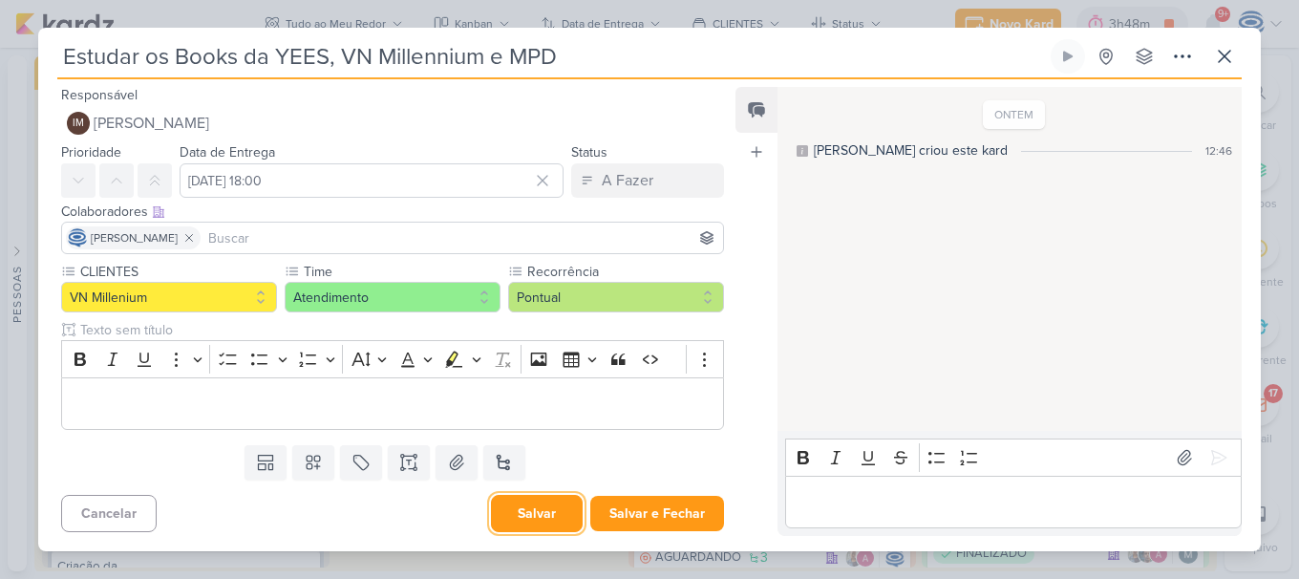
click at [551, 512] on button "Salvar" at bounding box center [537, 513] width 92 height 37
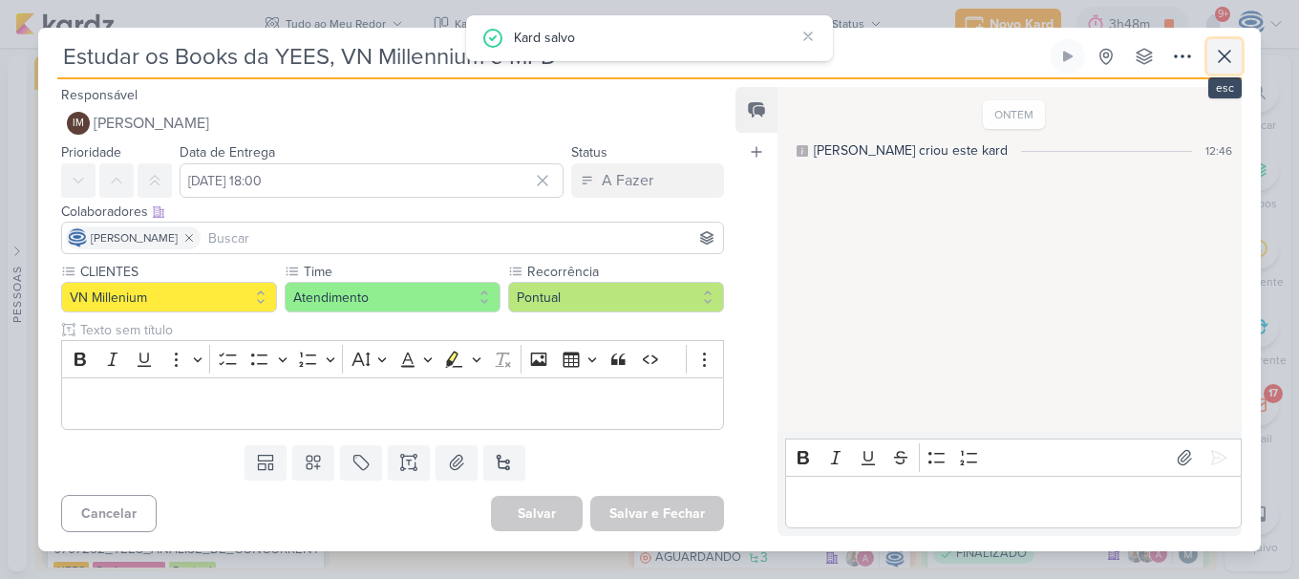
click at [1216, 60] on icon at bounding box center [1224, 56] width 23 height 23
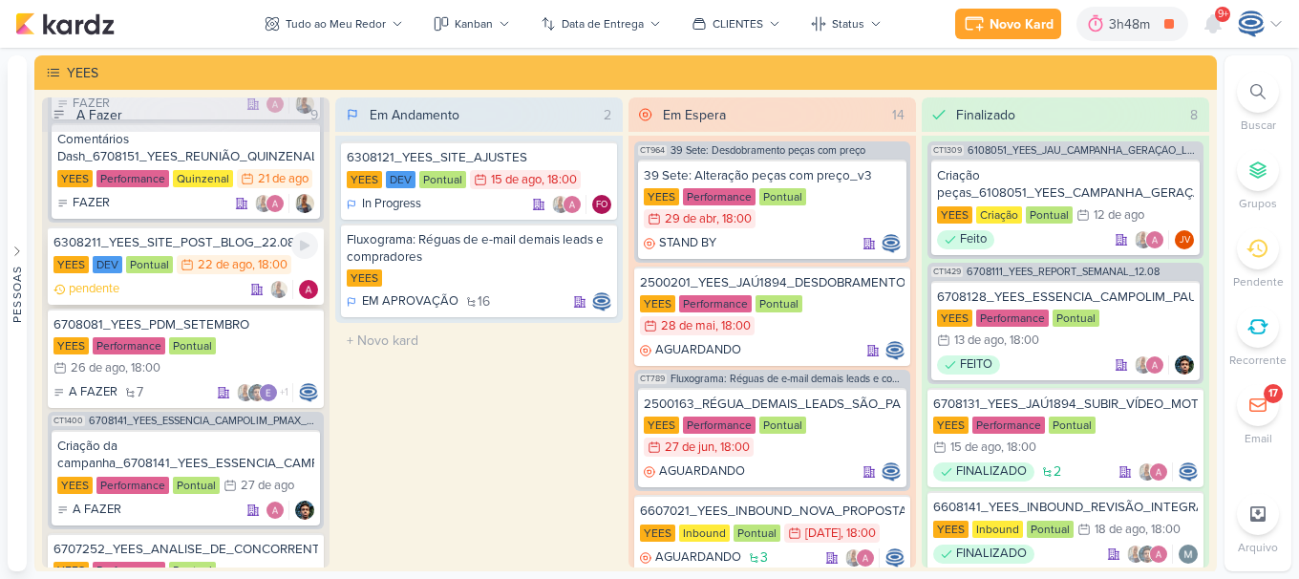
click at [218, 282] on div "pendente" at bounding box center [185, 289] width 264 height 19
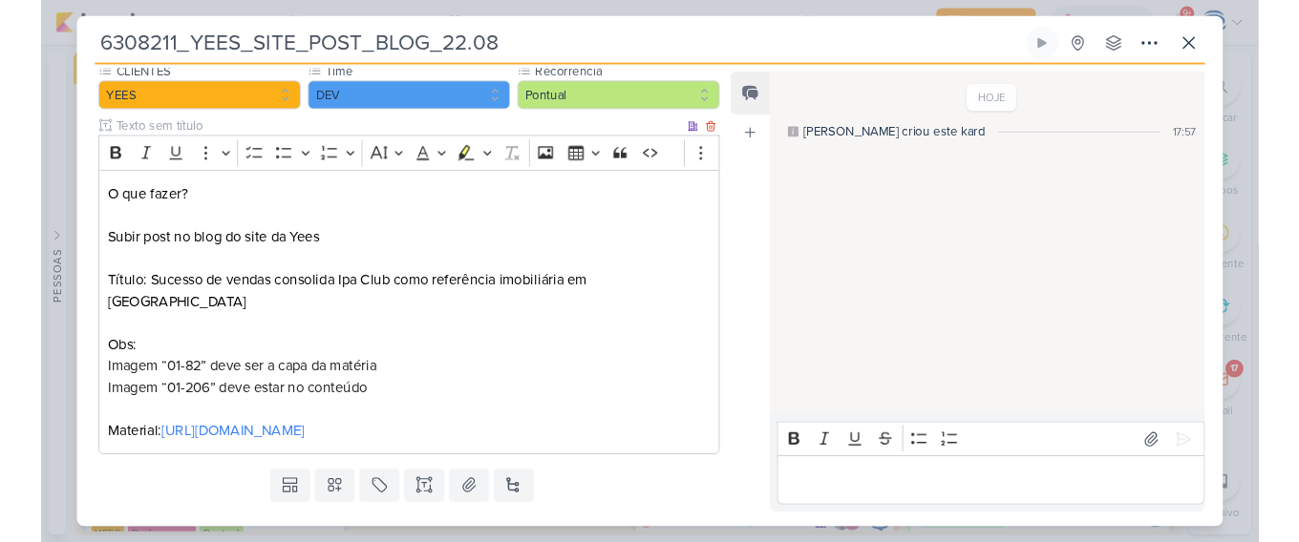
scroll to position [186, 0]
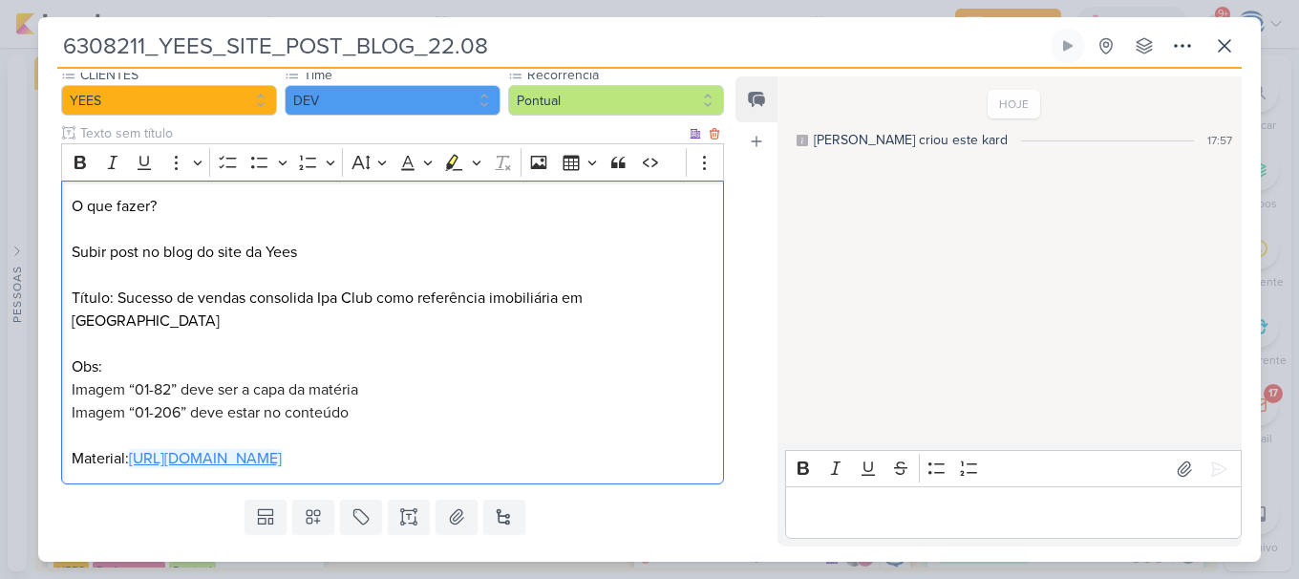
click at [213, 449] on link "[URL][DOMAIN_NAME]" at bounding box center [205, 458] width 153 height 19
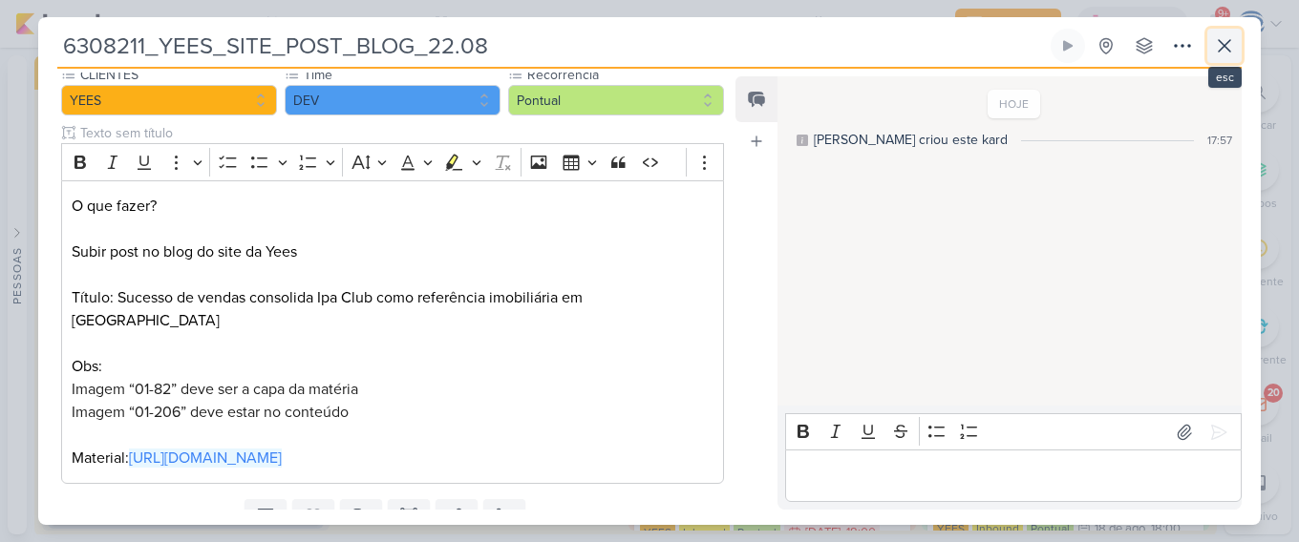
click at [1219, 39] on icon at bounding box center [1224, 45] width 23 height 23
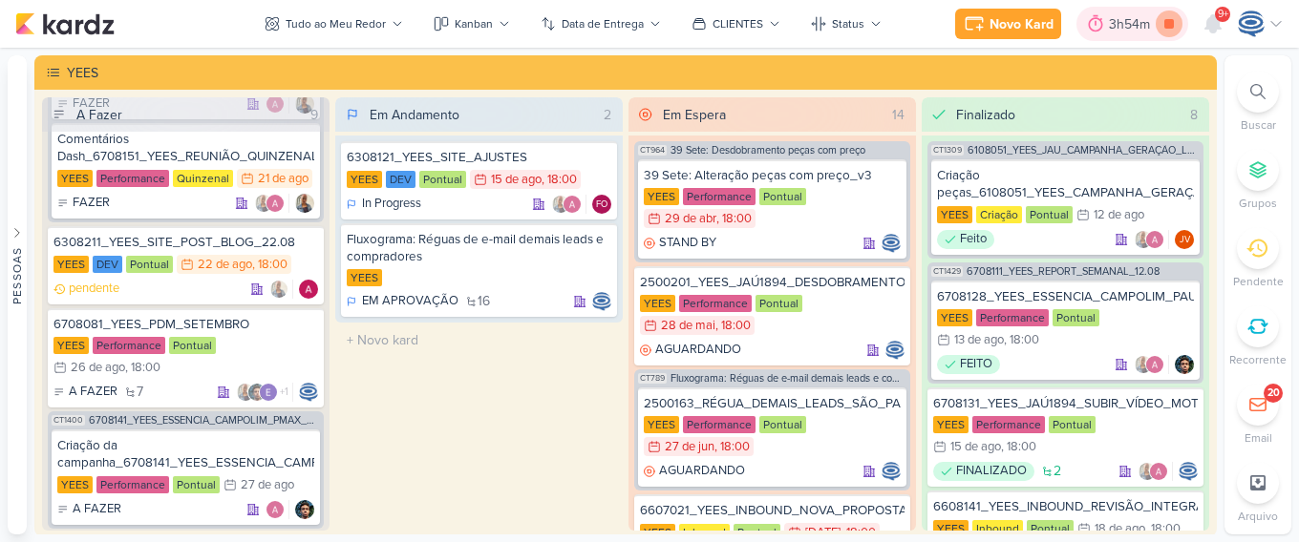
click at [1163, 19] on icon at bounding box center [1168, 24] width 27 height 27
